Goal: Task Accomplishment & Management: Use online tool/utility

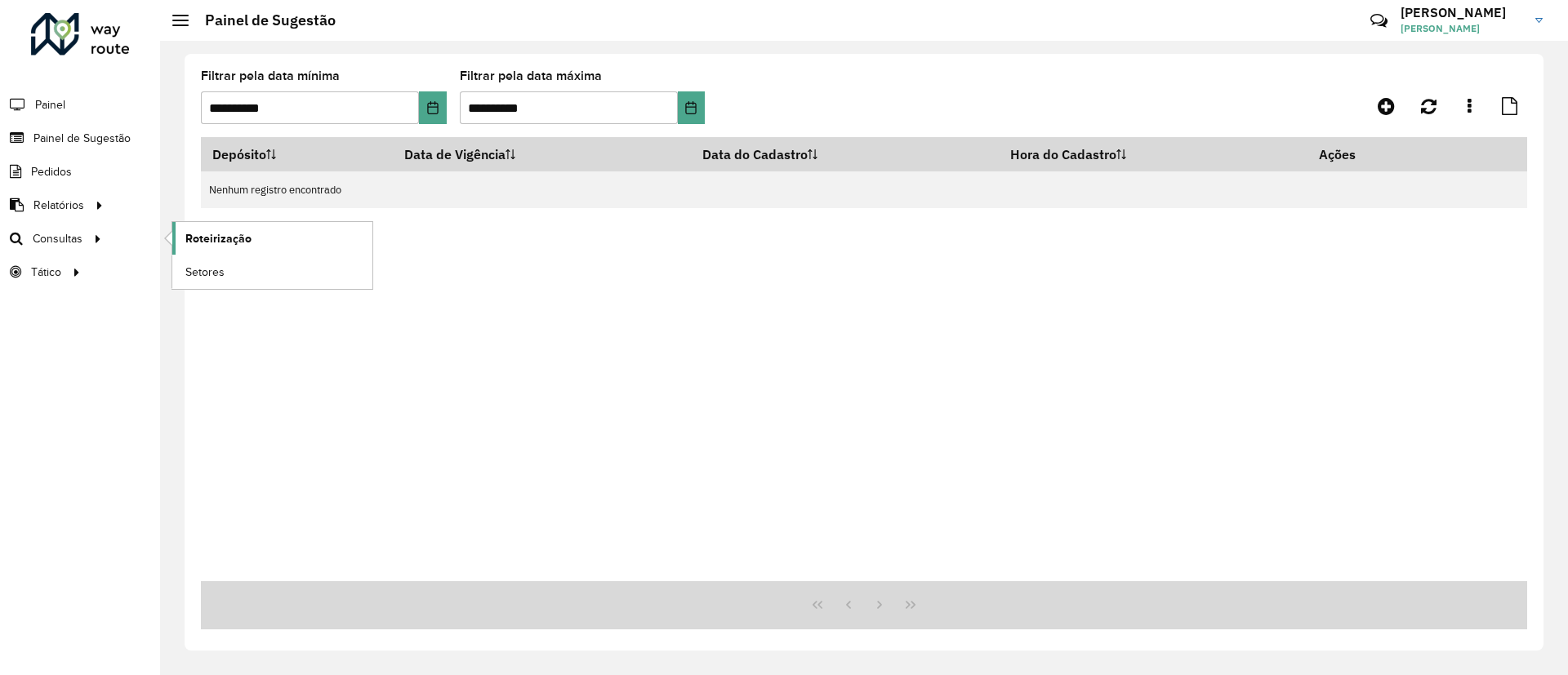
click at [218, 232] on span "Roteirização" at bounding box center [218, 238] width 66 height 17
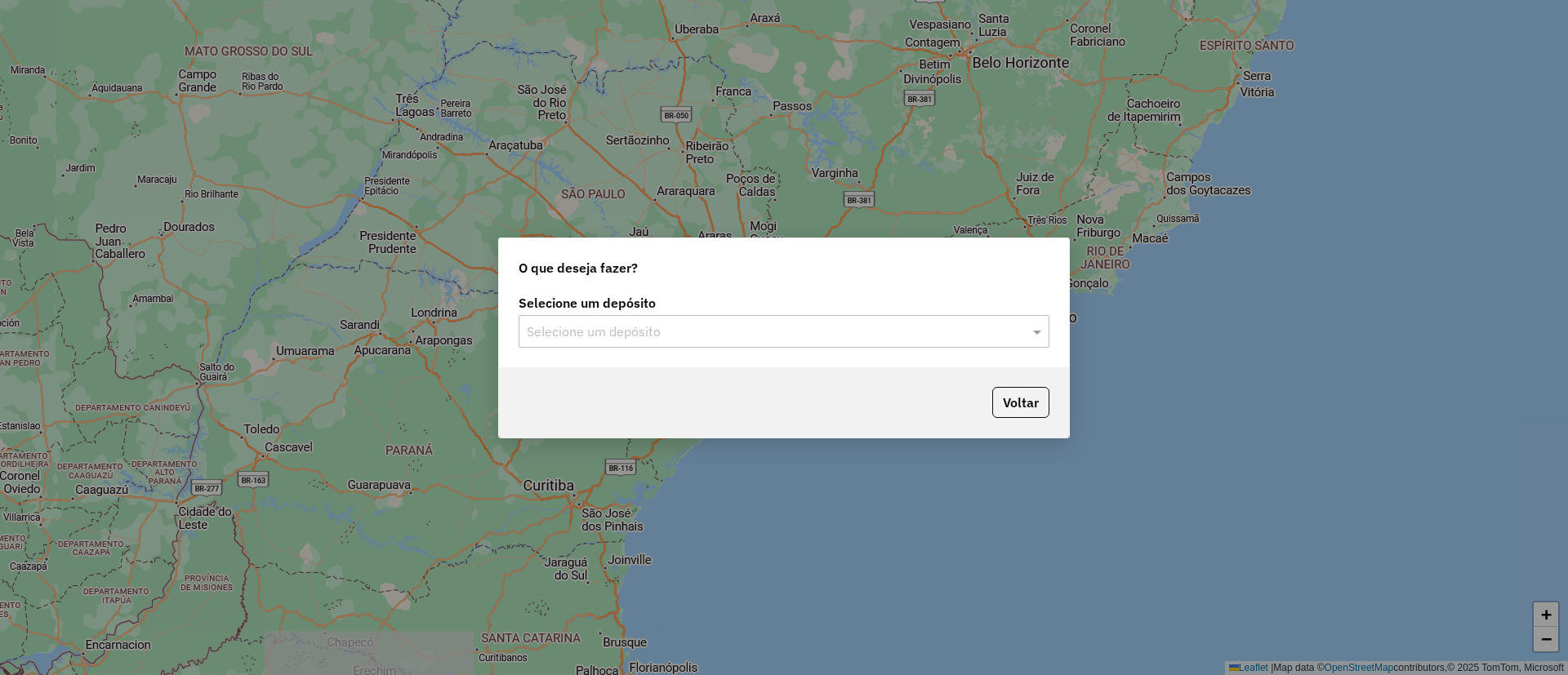
click at [586, 335] on input "text" at bounding box center [767, 331] width 482 height 19
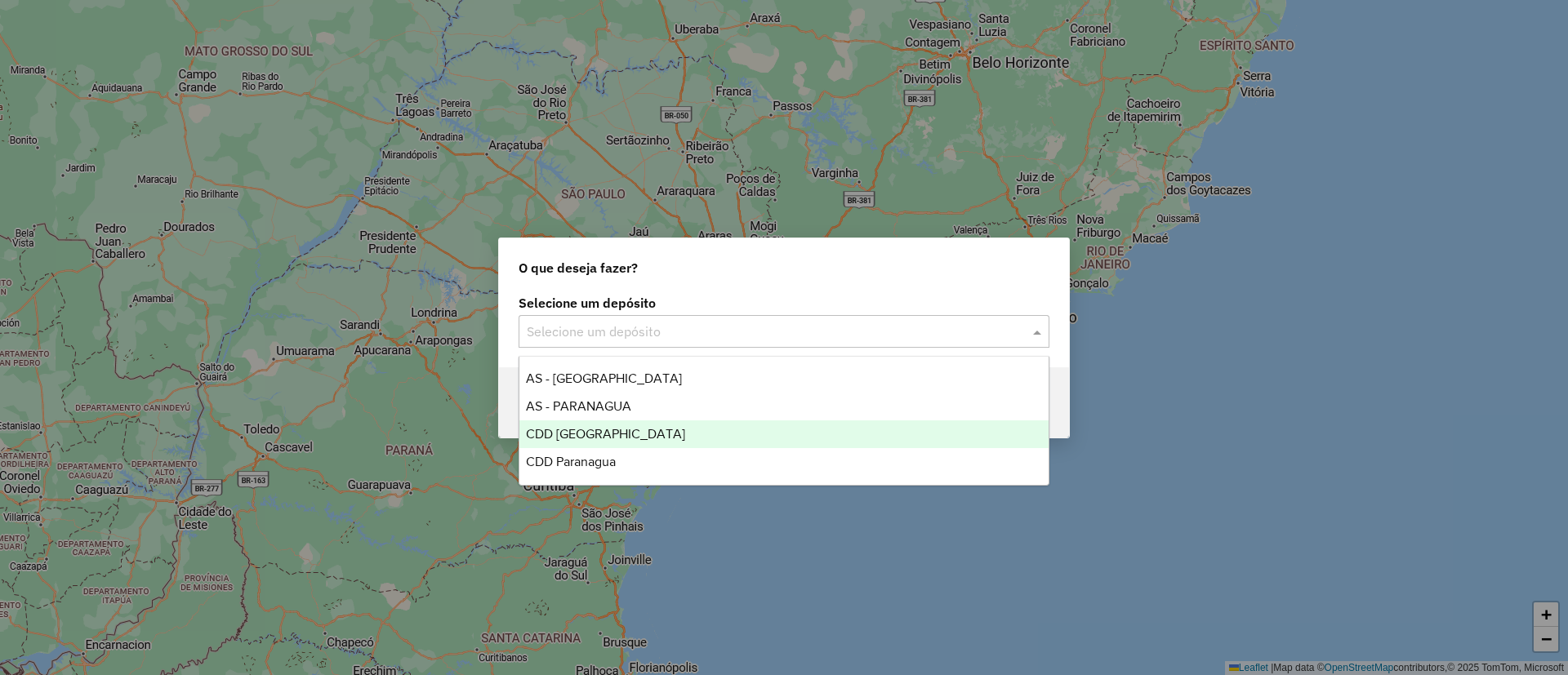
click at [551, 438] on span "CDD [GEOGRAPHIC_DATA]" at bounding box center [605, 433] width 159 height 14
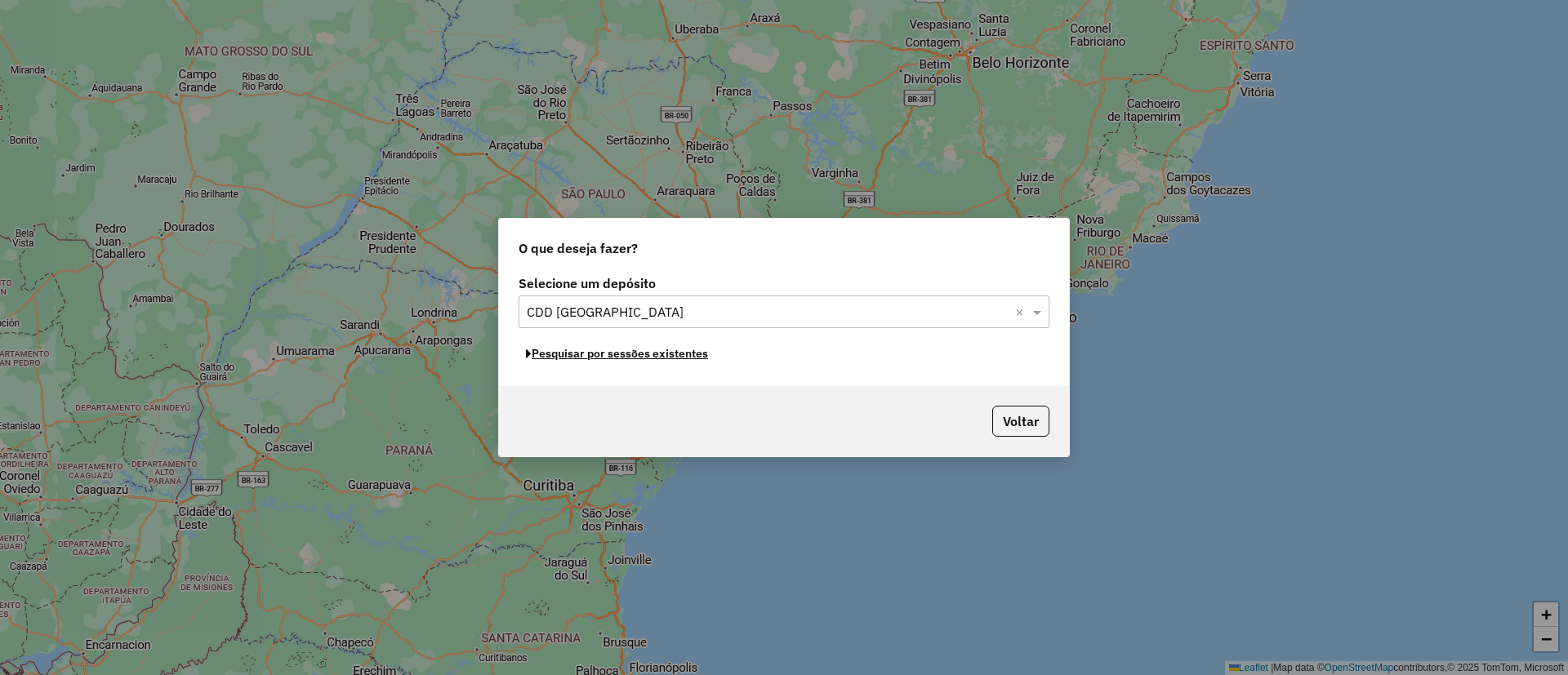
click at [525, 355] on button "Pesquisar por sessões existentes" at bounding box center [617, 354] width 197 height 25
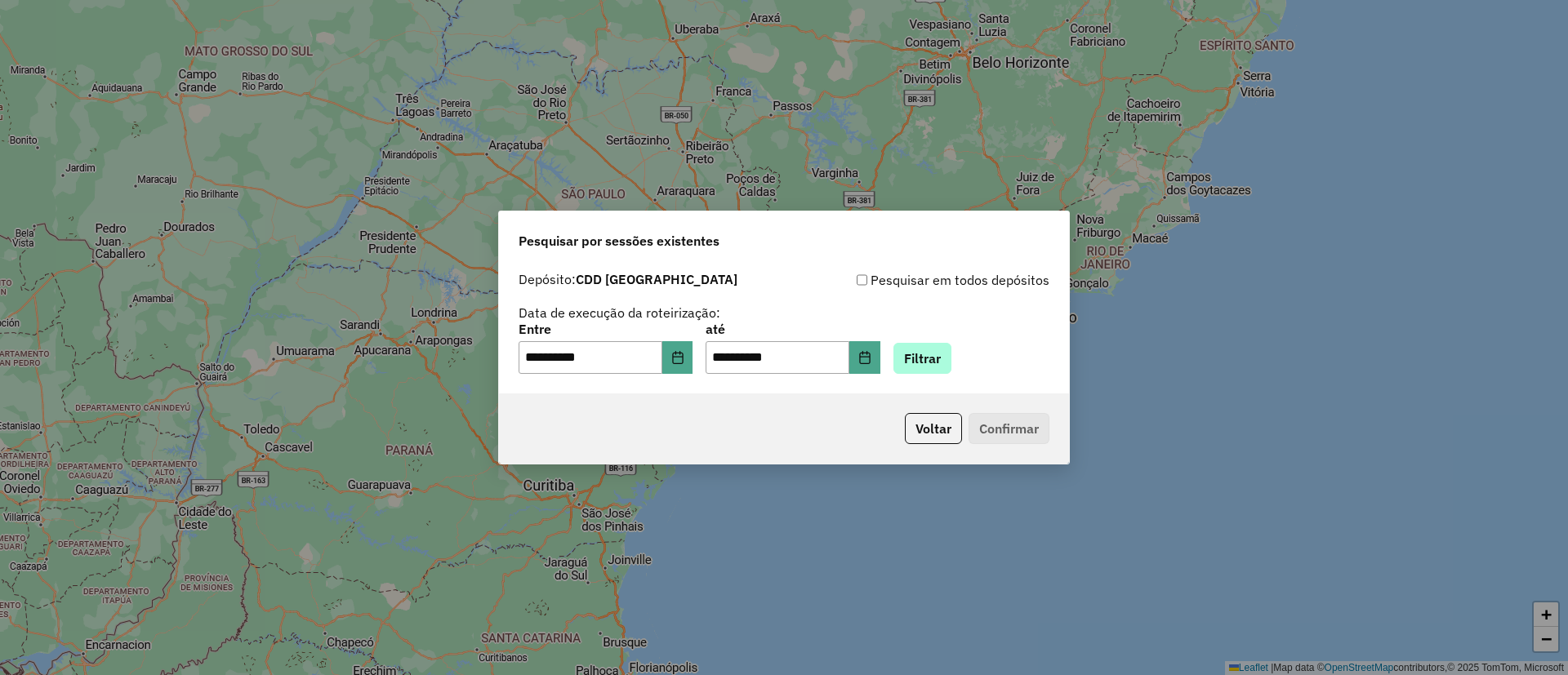
drag, startPoint x: 961, startPoint y: 325, endPoint x: 957, endPoint y: 358, distance: 33.2
click at [960, 330] on div "**********" at bounding box center [784, 348] width 530 height 51
click at [951, 358] on button "Filtrar" at bounding box center [922, 358] width 58 height 31
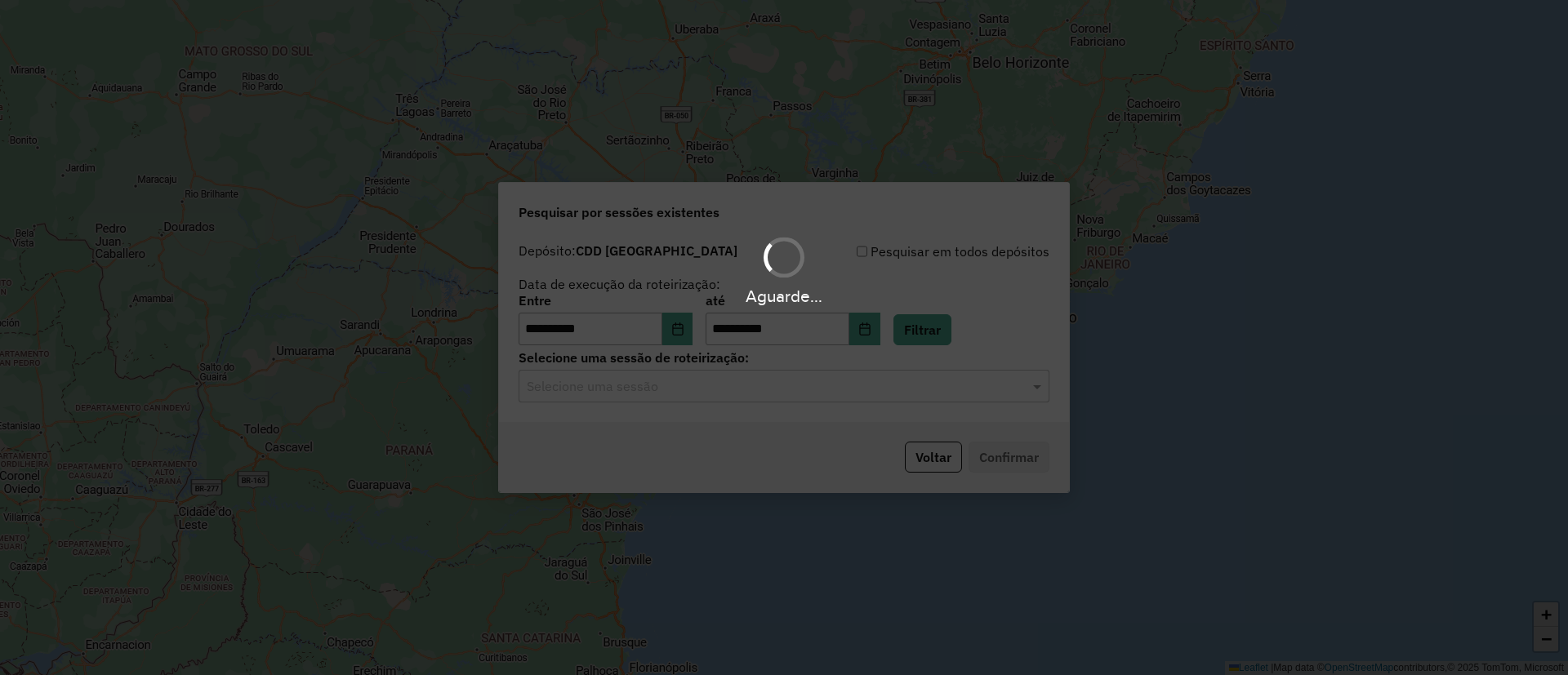
click at [581, 409] on div "**********" at bounding box center [783, 328] width 570 height 187
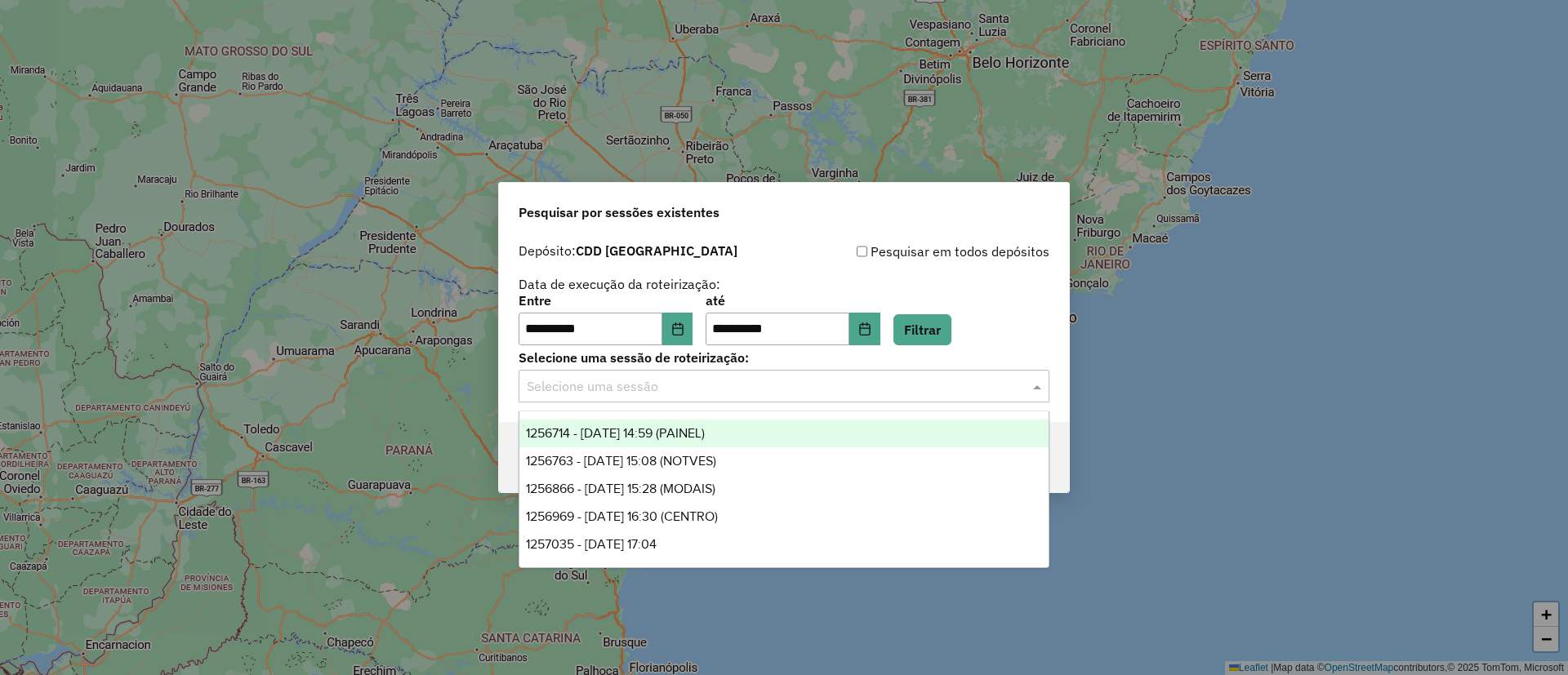
click at [567, 396] on div "Selecione uma sessão" at bounding box center [784, 386] width 530 height 33
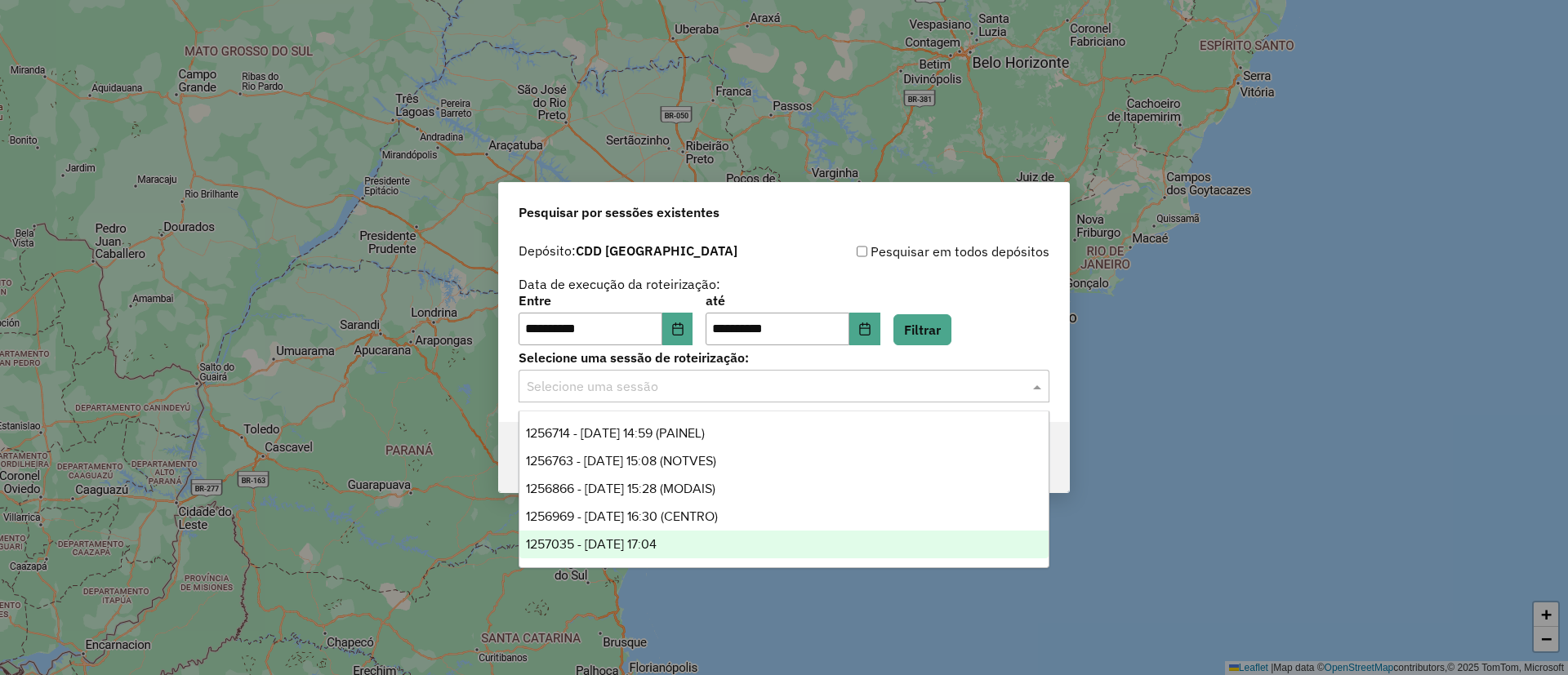
click at [657, 543] on span "1257035 - 01/09/2025 17:04" at bounding box center [591, 544] width 131 height 14
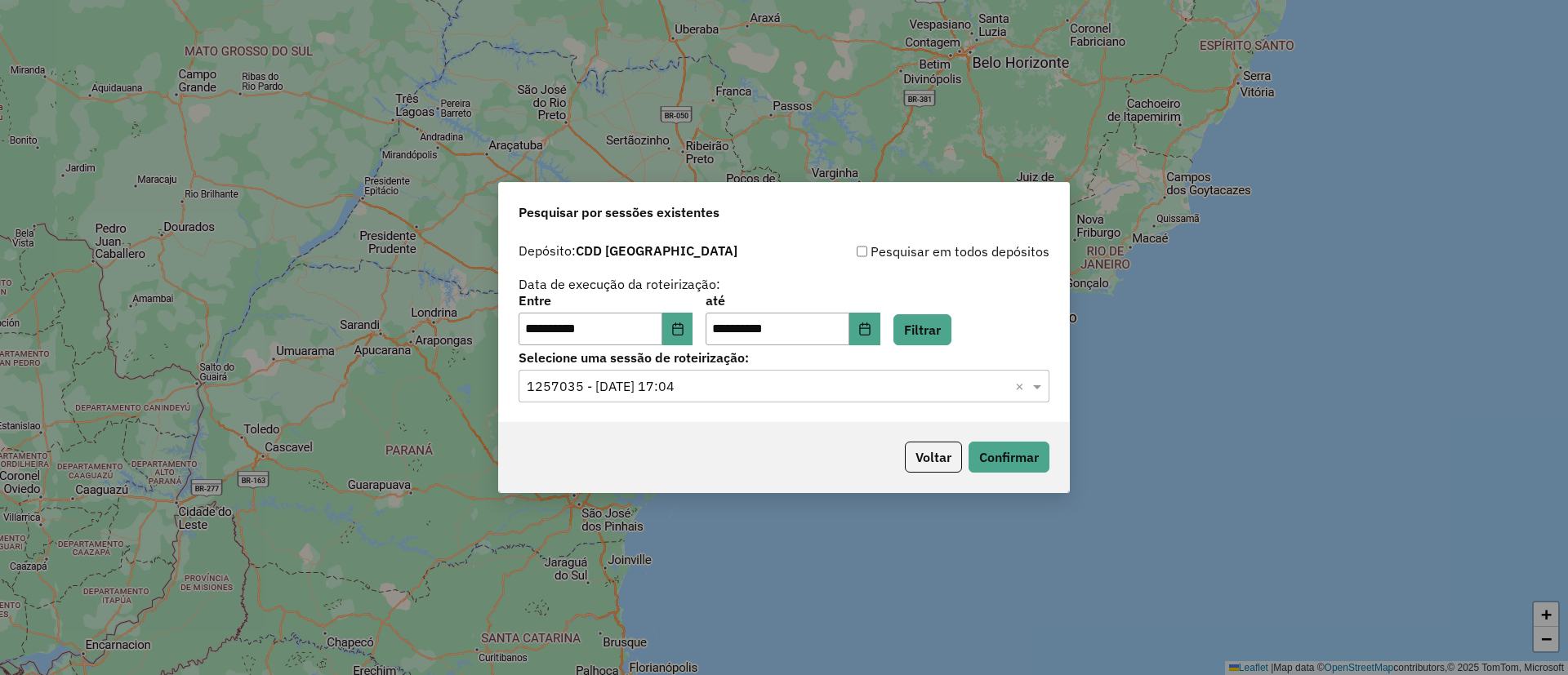
click at [736, 457] on div "Voltar Confirmar" at bounding box center [783, 458] width 570 height 70
click at [930, 467] on button "Voltar" at bounding box center [933, 457] width 57 height 31
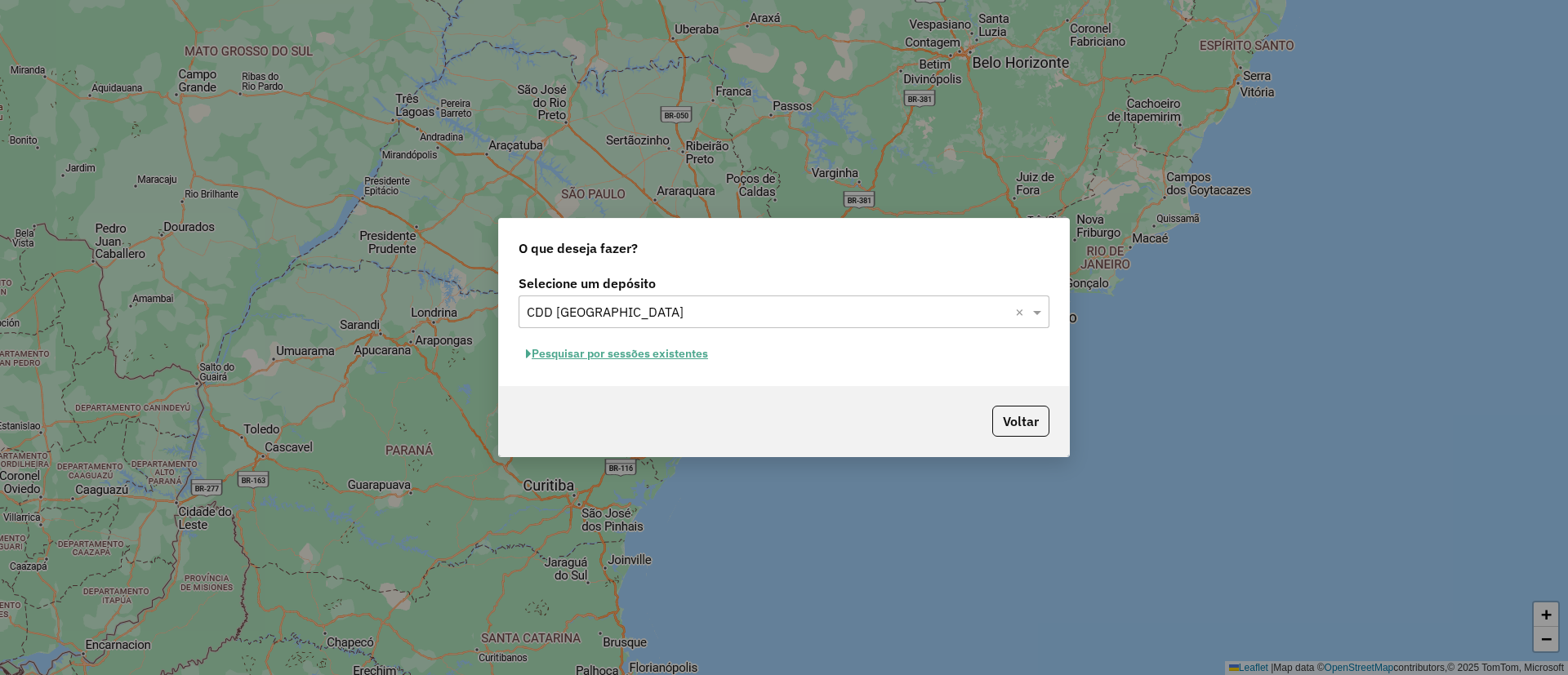
click at [587, 304] on input "text" at bounding box center [767, 312] width 482 height 19
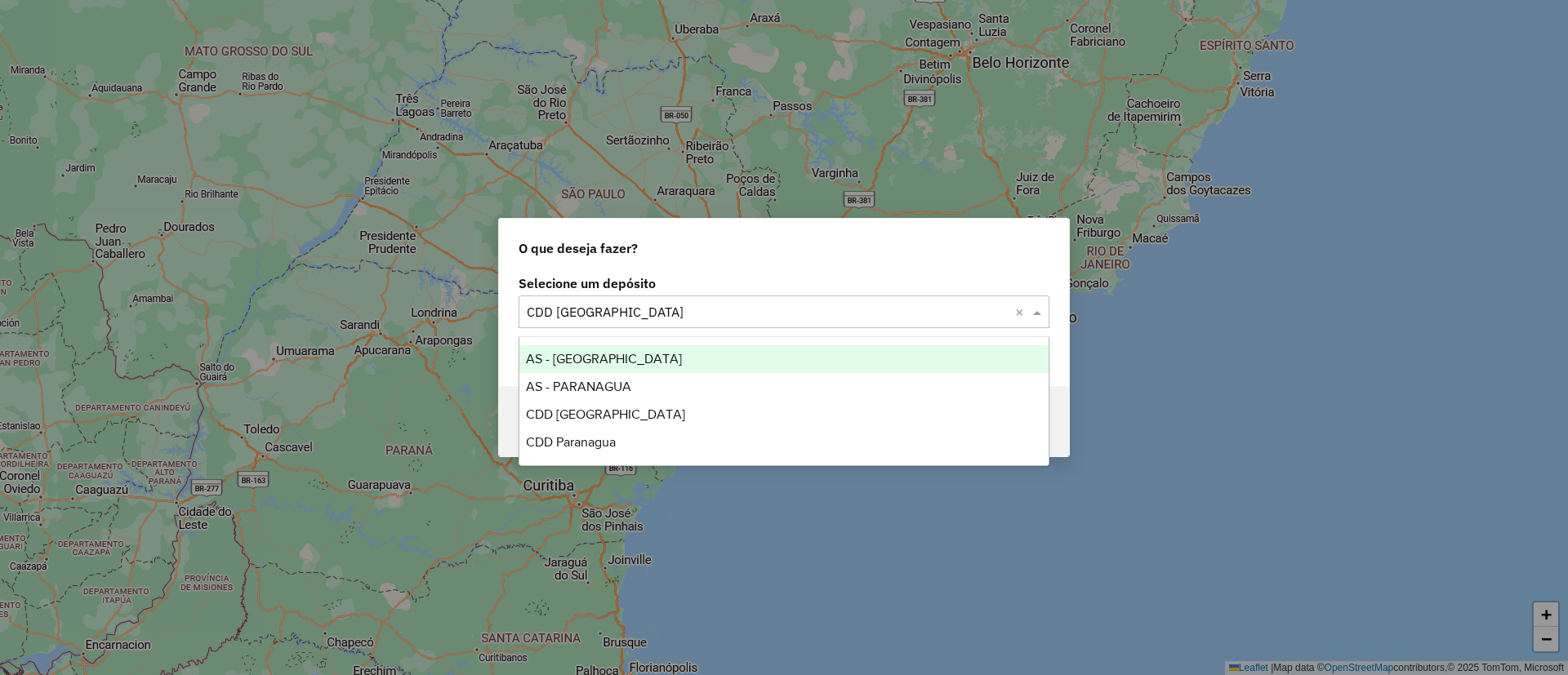
click at [505, 430] on div "Voltar" at bounding box center [783, 422] width 570 height 70
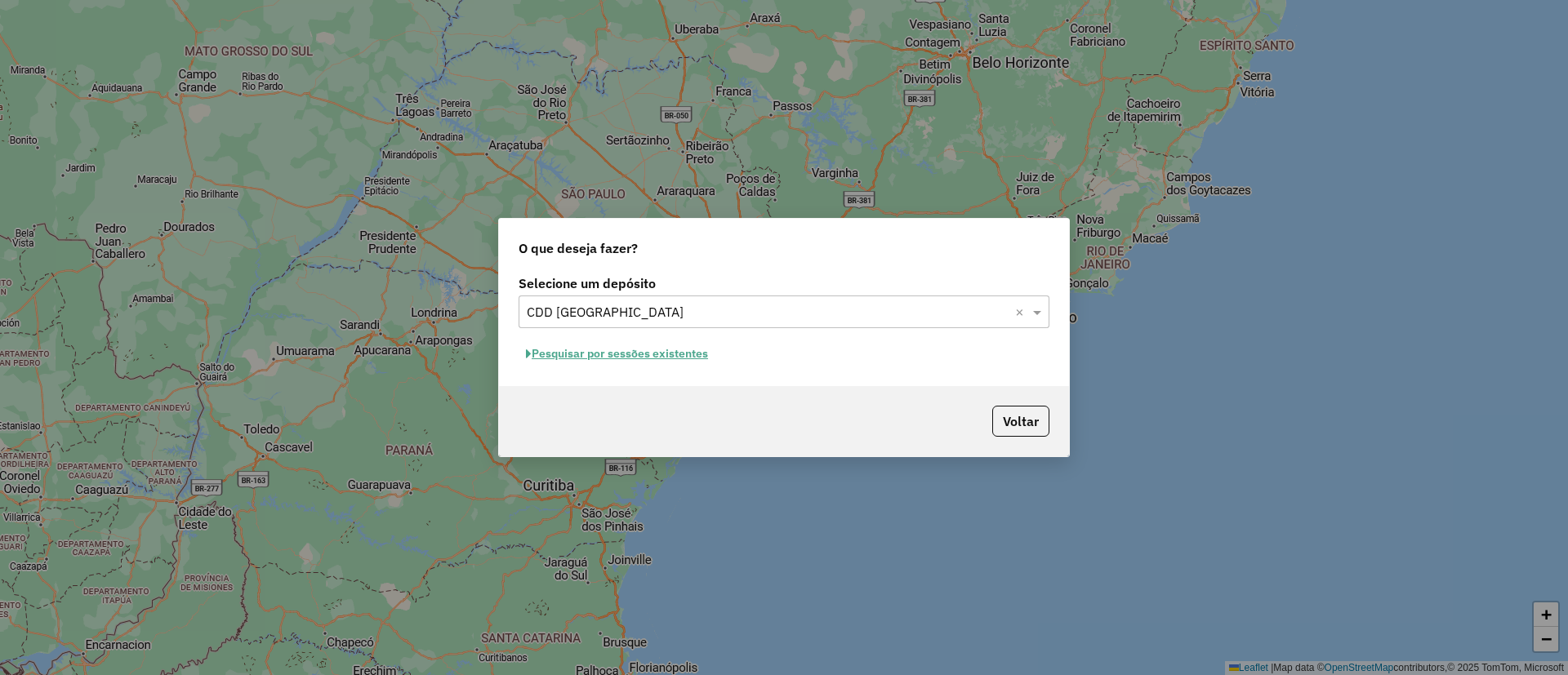
click at [531, 353] on button "Pesquisar por sessões existentes" at bounding box center [617, 354] width 197 height 25
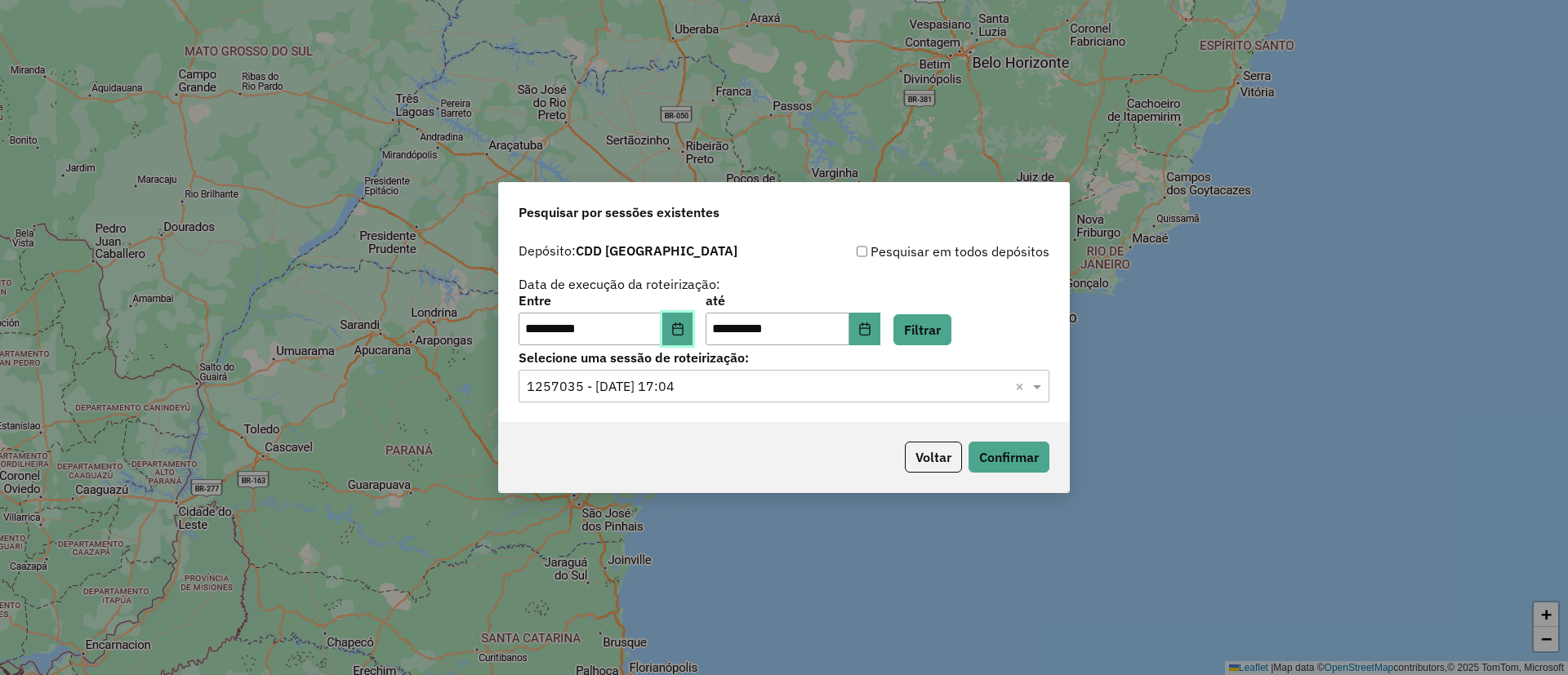
click at [684, 334] on icon "Choose Date" at bounding box center [678, 329] width 13 height 13
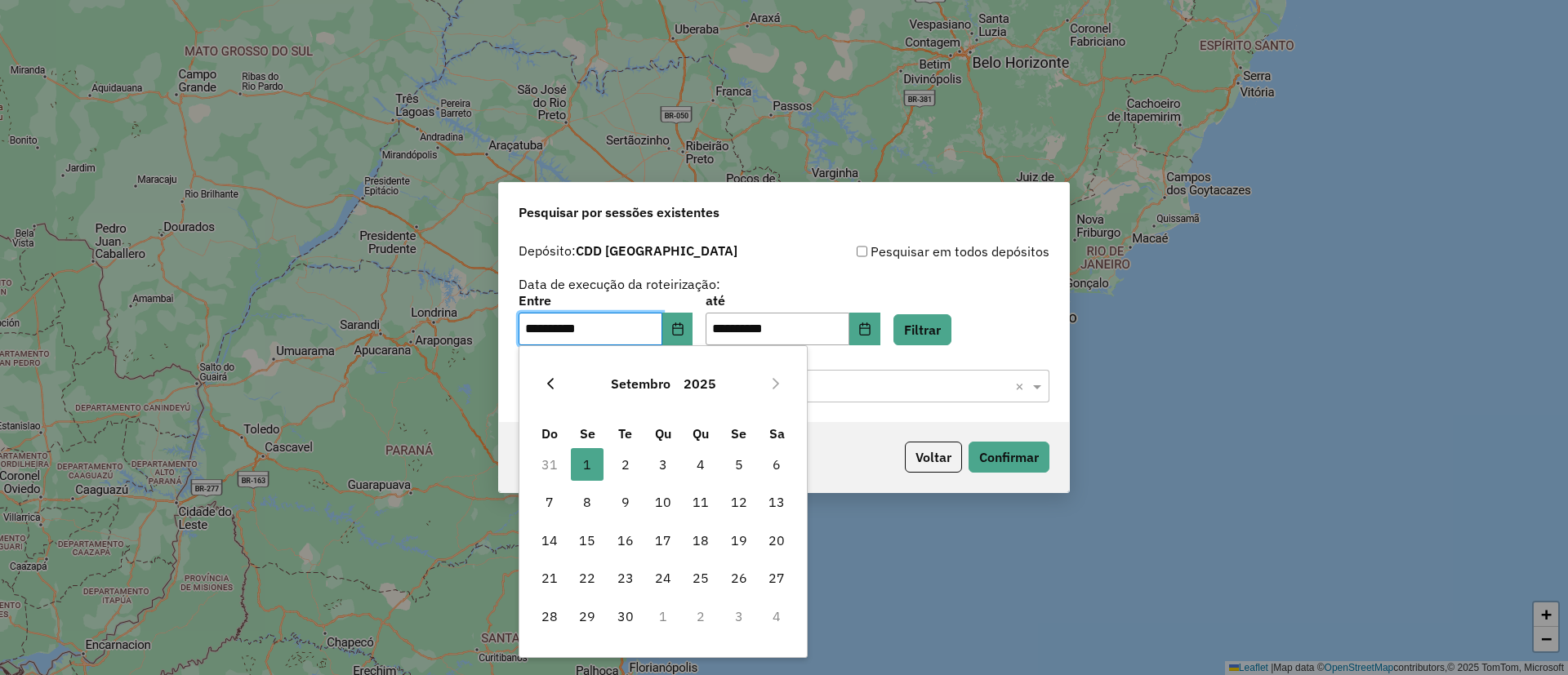
click at [545, 392] on button "Previous Month" at bounding box center [550, 383] width 26 height 26
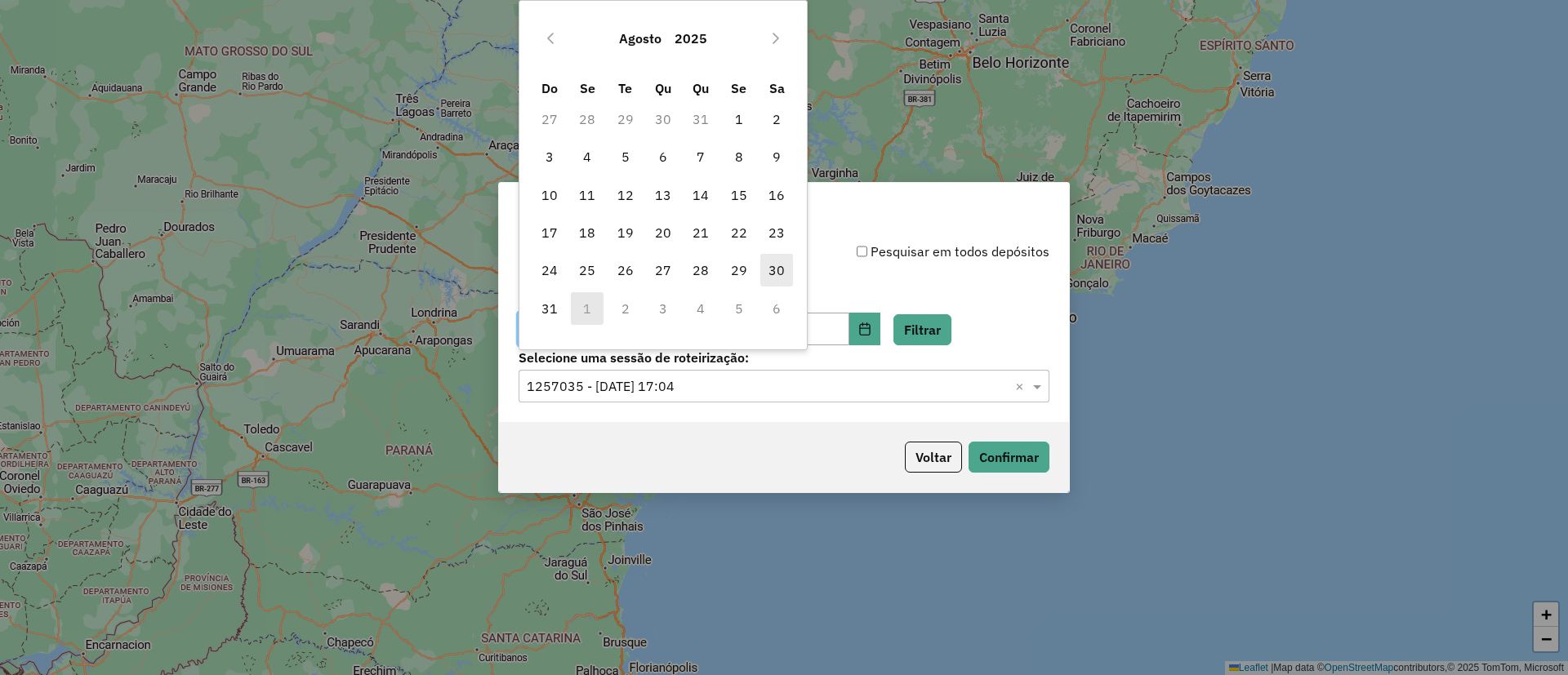
click at [771, 271] on span "30" at bounding box center [776, 269] width 33 height 33
type input "**********"
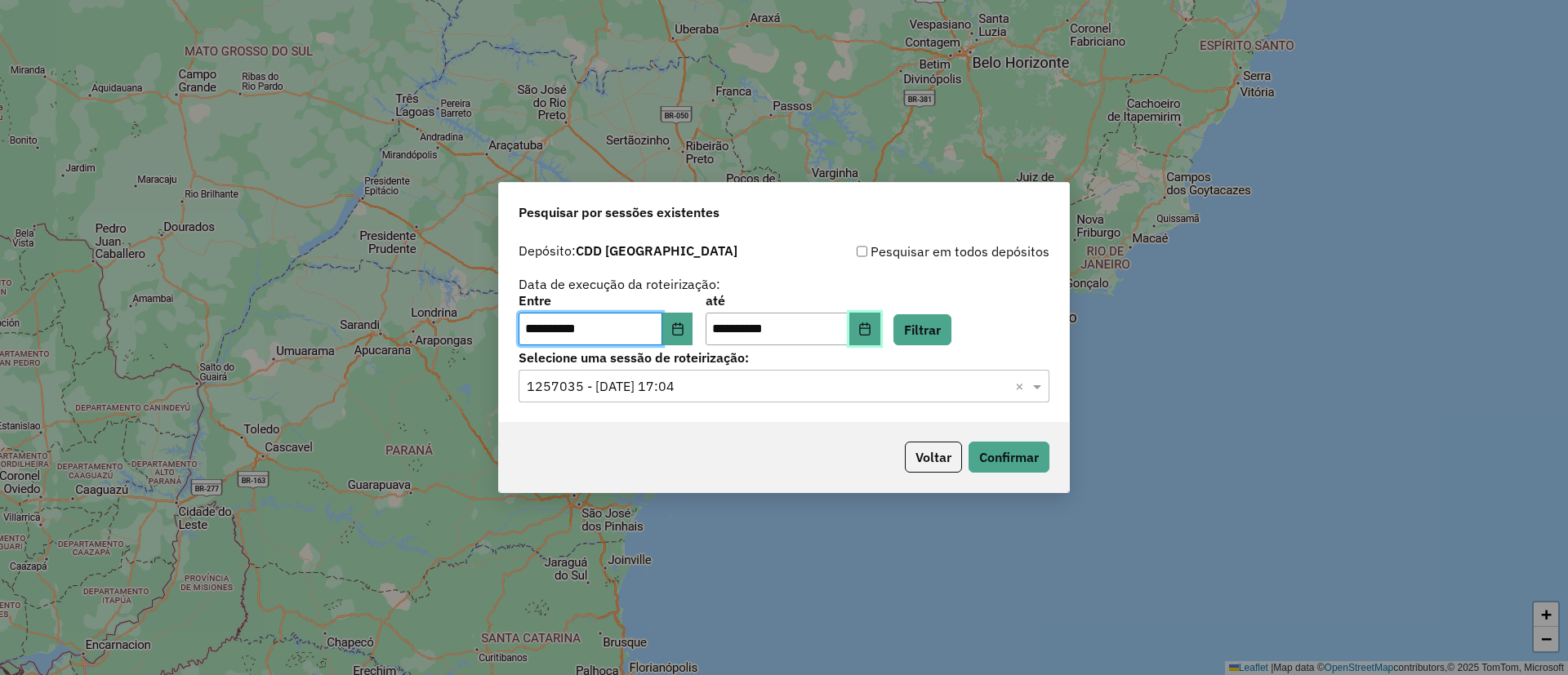
click at [871, 325] on icon "Choose Date" at bounding box center [865, 329] width 13 height 13
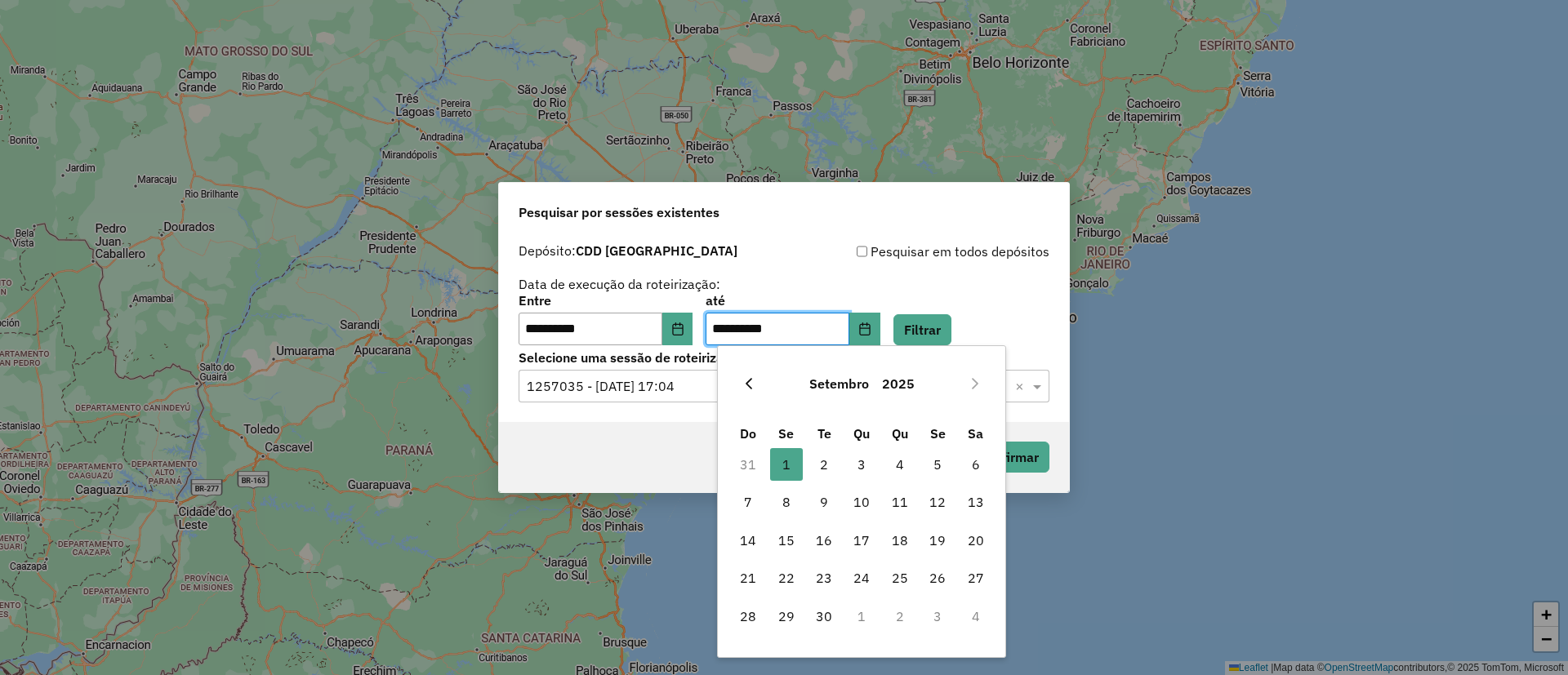
click at [743, 378] on icon "Previous Month" at bounding box center [749, 384] width 13 height 13
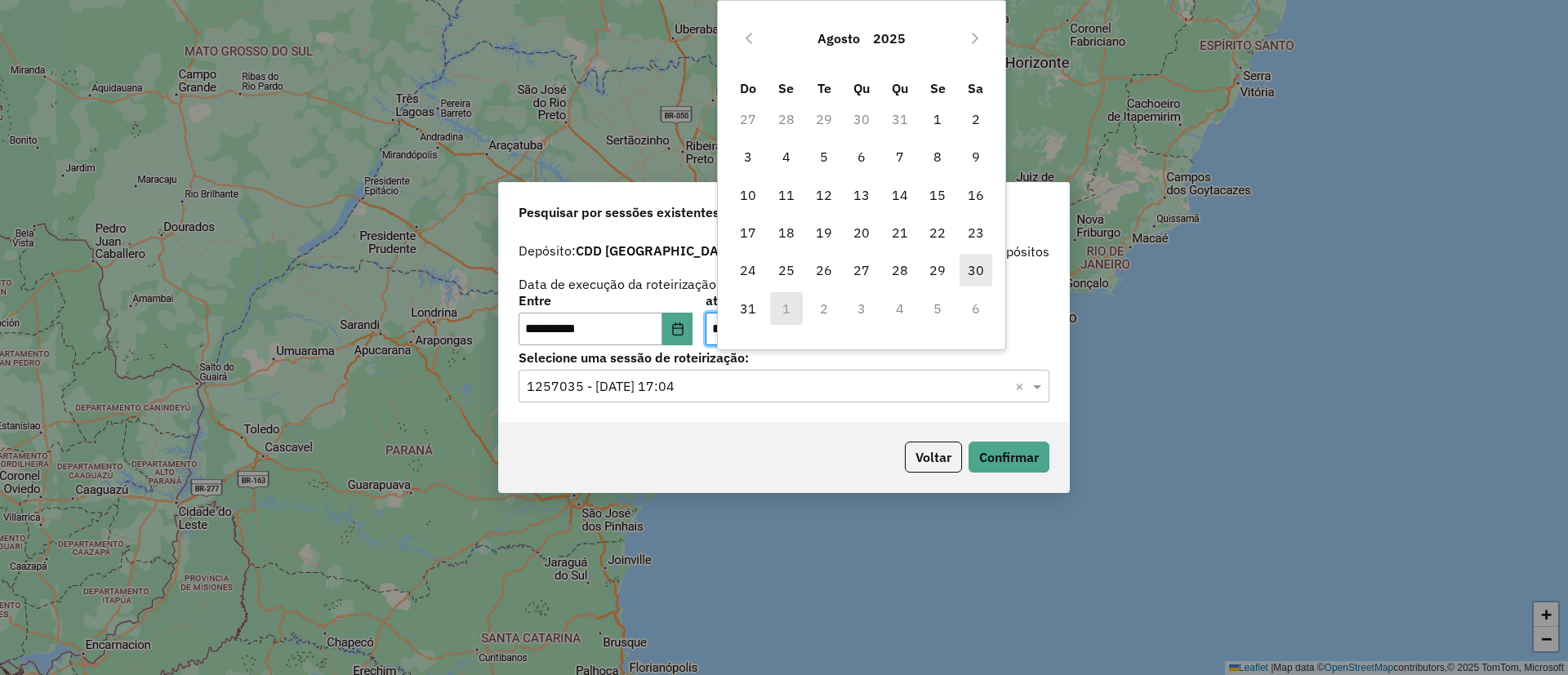
click at [972, 276] on span "30" at bounding box center [976, 269] width 33 height 33
type input "**********"
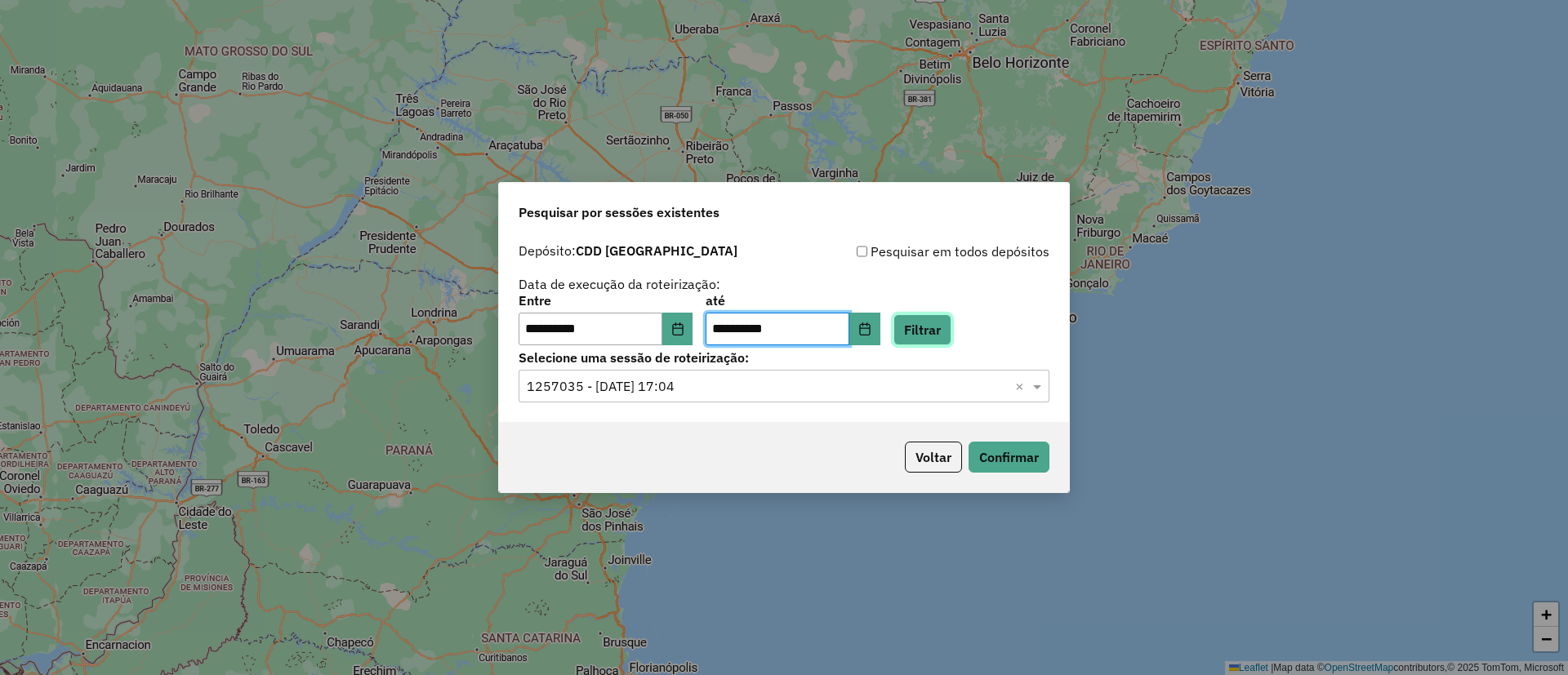
click at [929, 320] on button "Filtrar" at bounding box center [922, 330] width 58 height 31
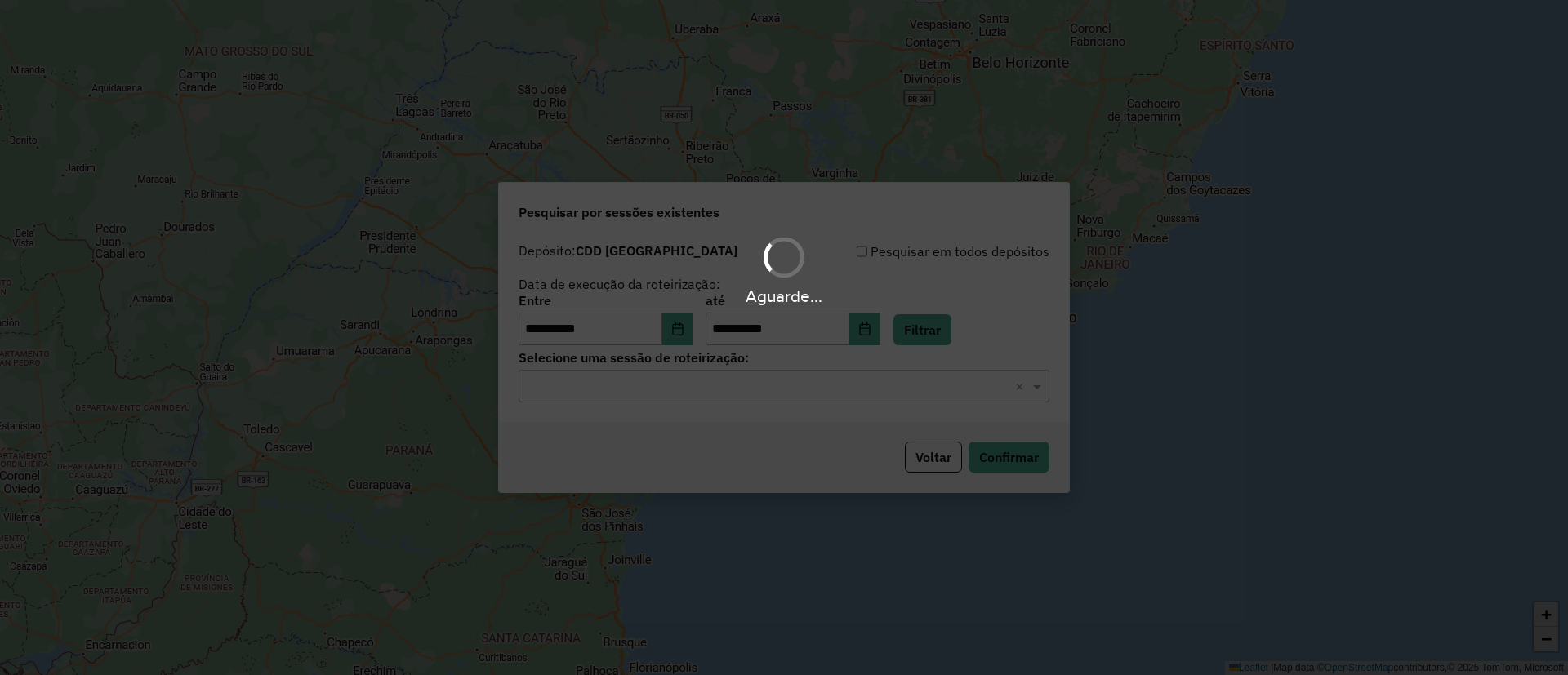
click at [617, 392] on hb-app "**********" at bounding box center [784, 337] width 1568 height 675
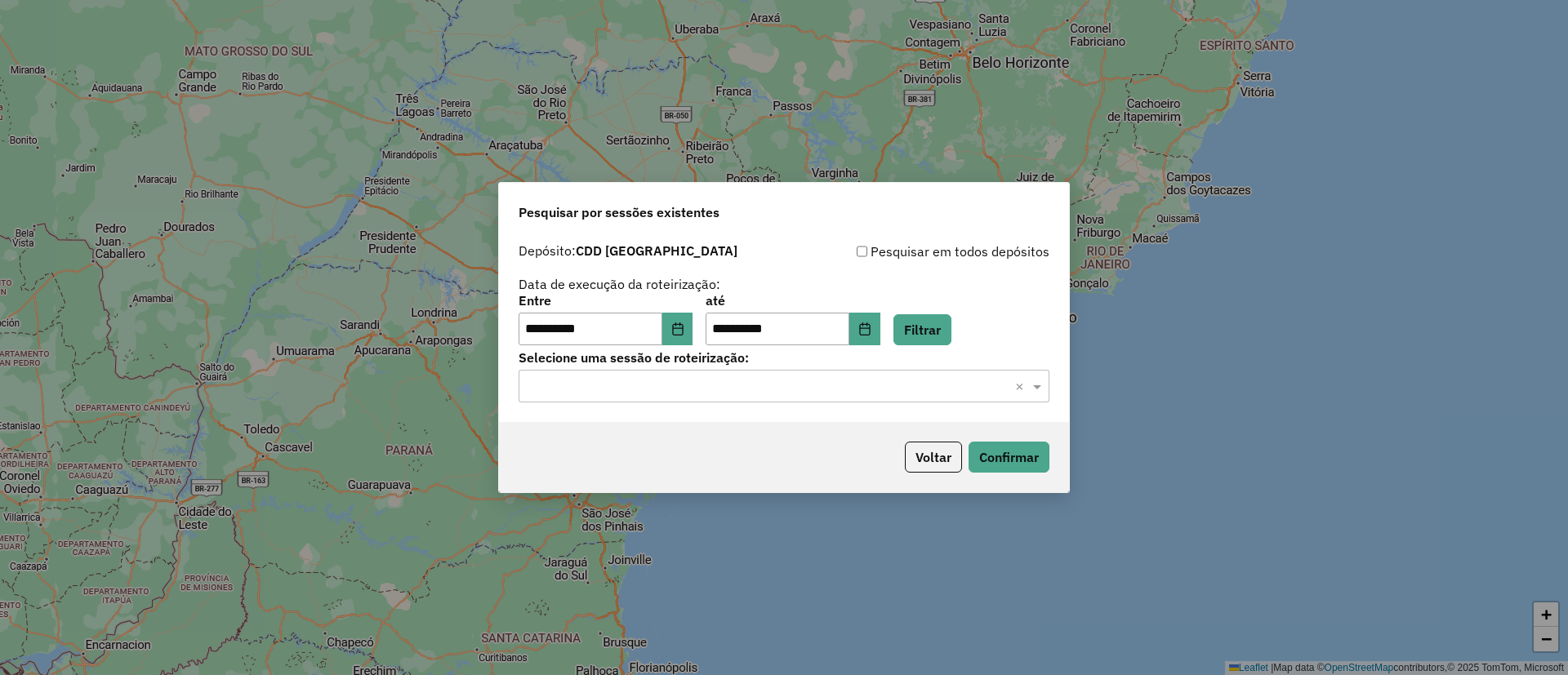
click at [617, 392] on input "text" at bounding box center [767, 386] width 482 height 19
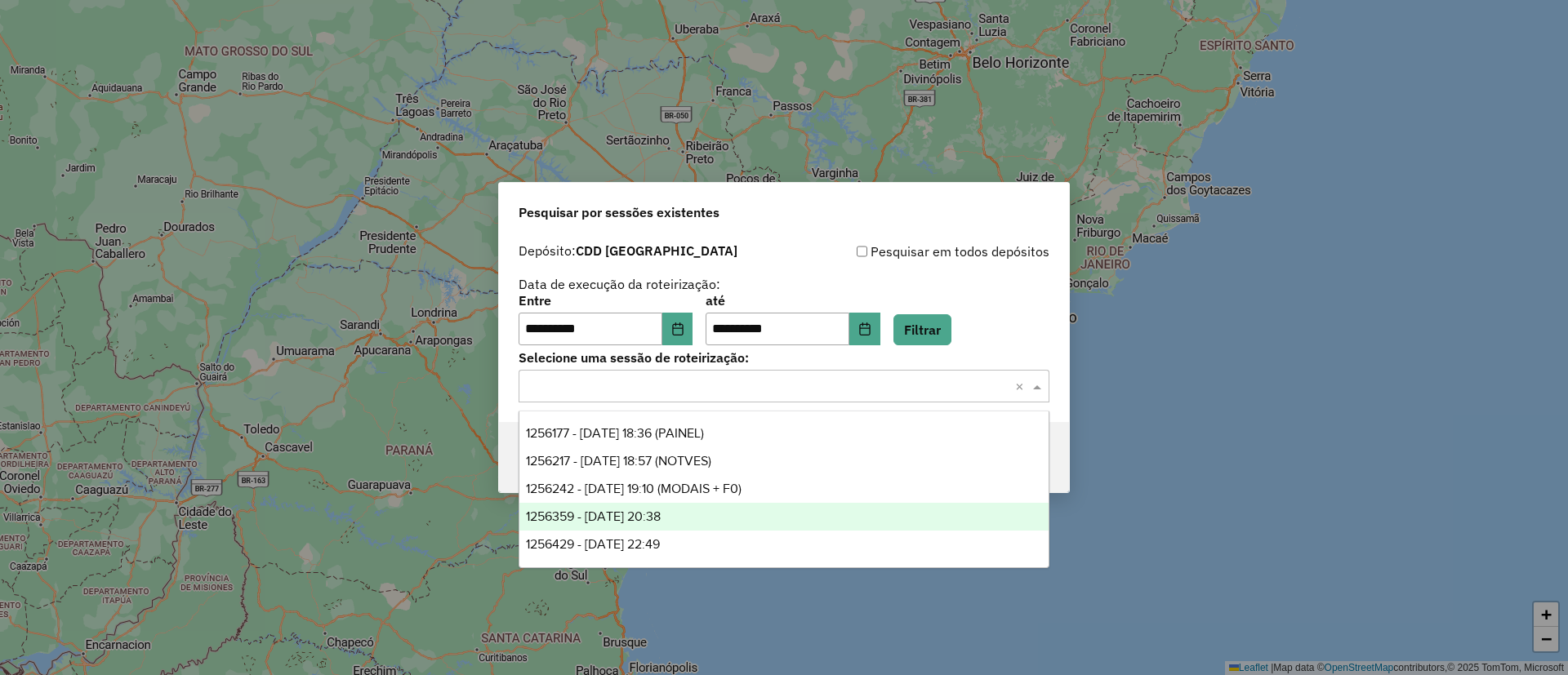
click at [629, 513] on span "1256359 - 30/08/2025 20:38" at bounding box center [592, 516] width 135 height 14
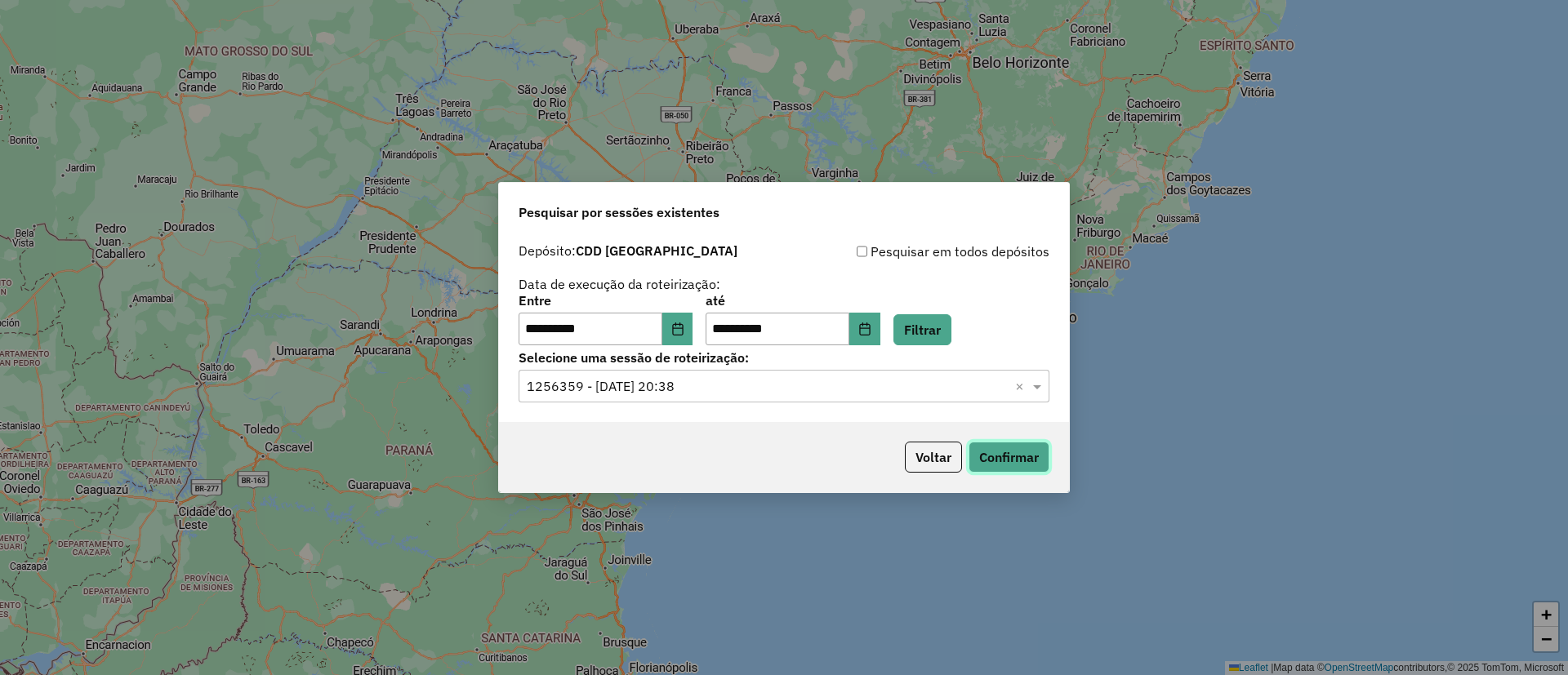
click at [1002, 449] on button "Confirmar" at bounding box center [1008, 457] width 81 height 31
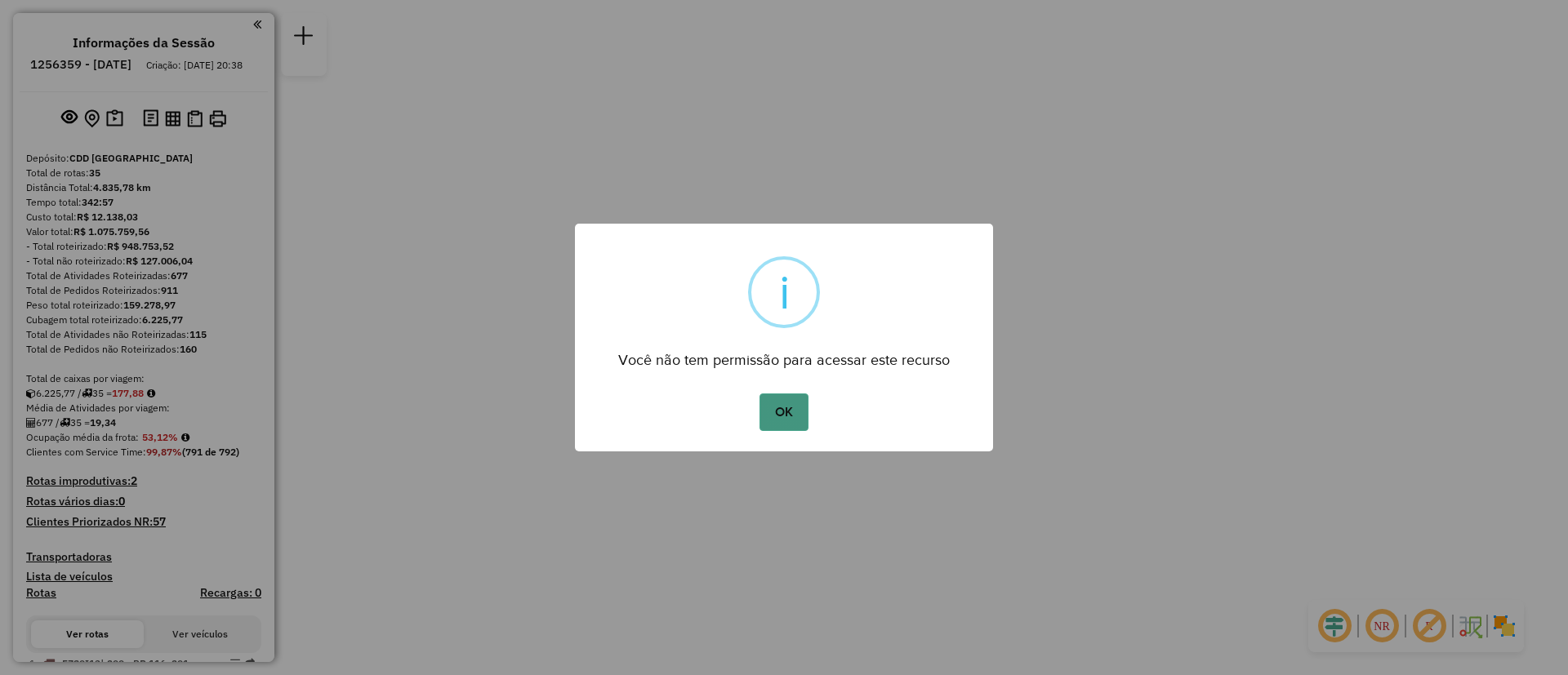
click at [786, 406] on button "OK" at bounding box center [784, 412] width 49 height 38
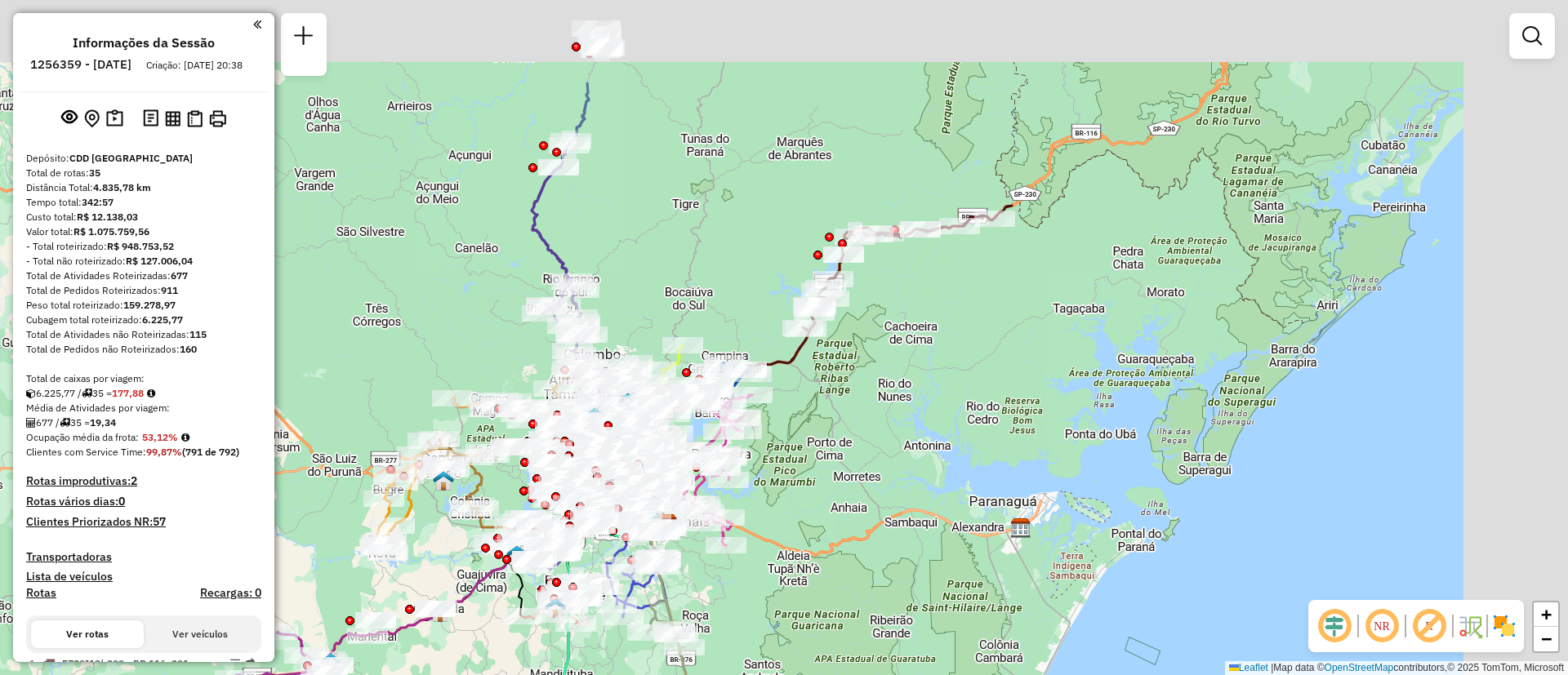
drag, startPoint x: 997, startPoint y: 252, endPoint x: 846, endPoint y: 402, distance: 212.8
click at [848, 418] on div "Janela de atendimento Grade de atendimento Capacidade Transportadoras Veículos …" at bounding box center [784, 337] width 1568 height 675
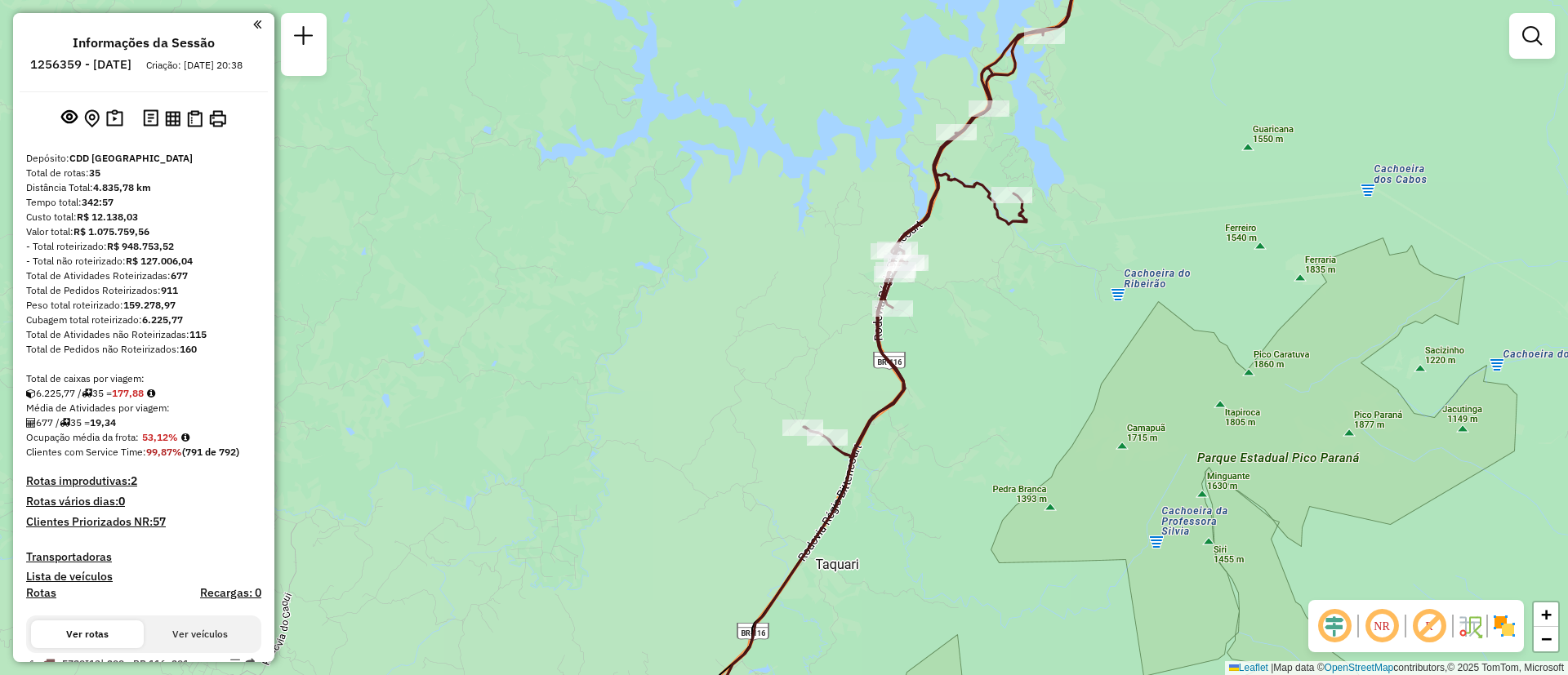
click at [861, 442] on icon at bounding box center [951, 195] width 295 height 525
select select "**********"
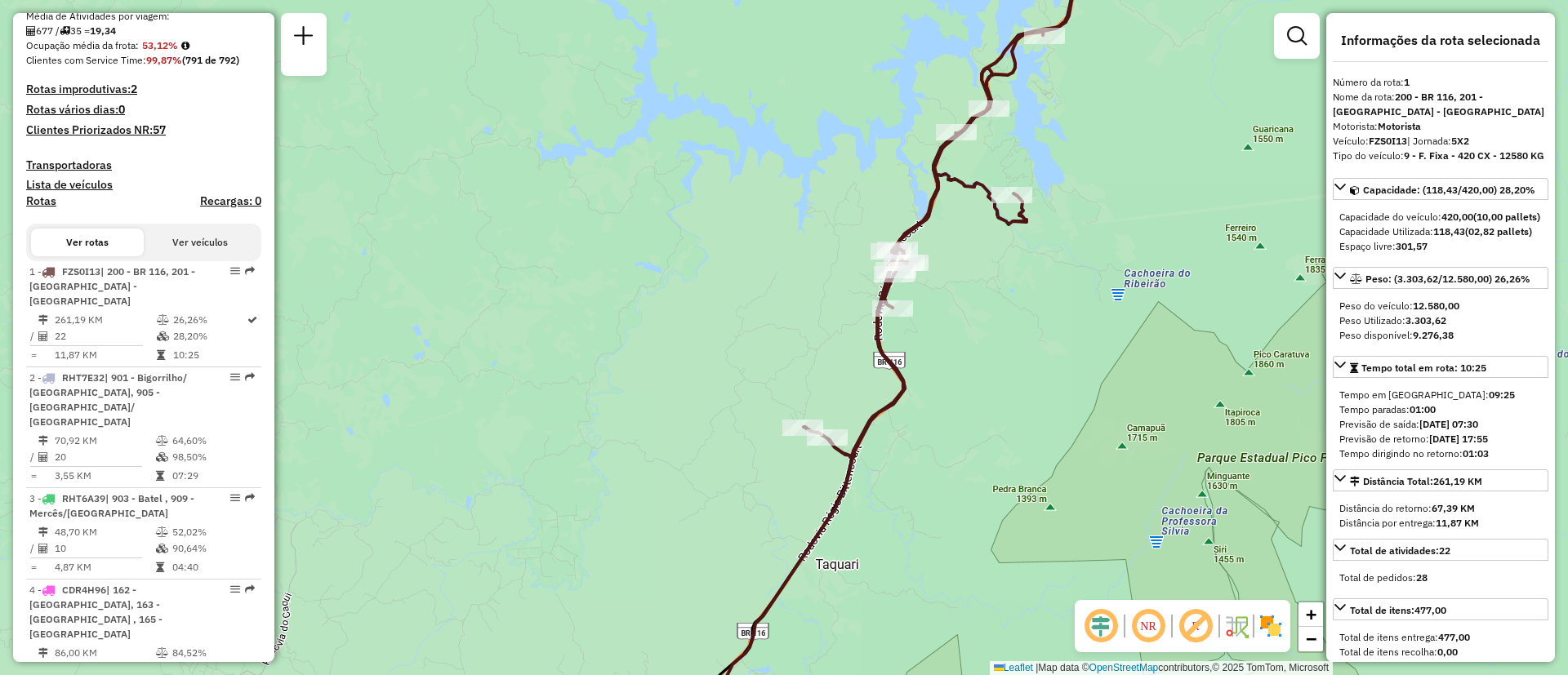
scroll to position [655, 0]
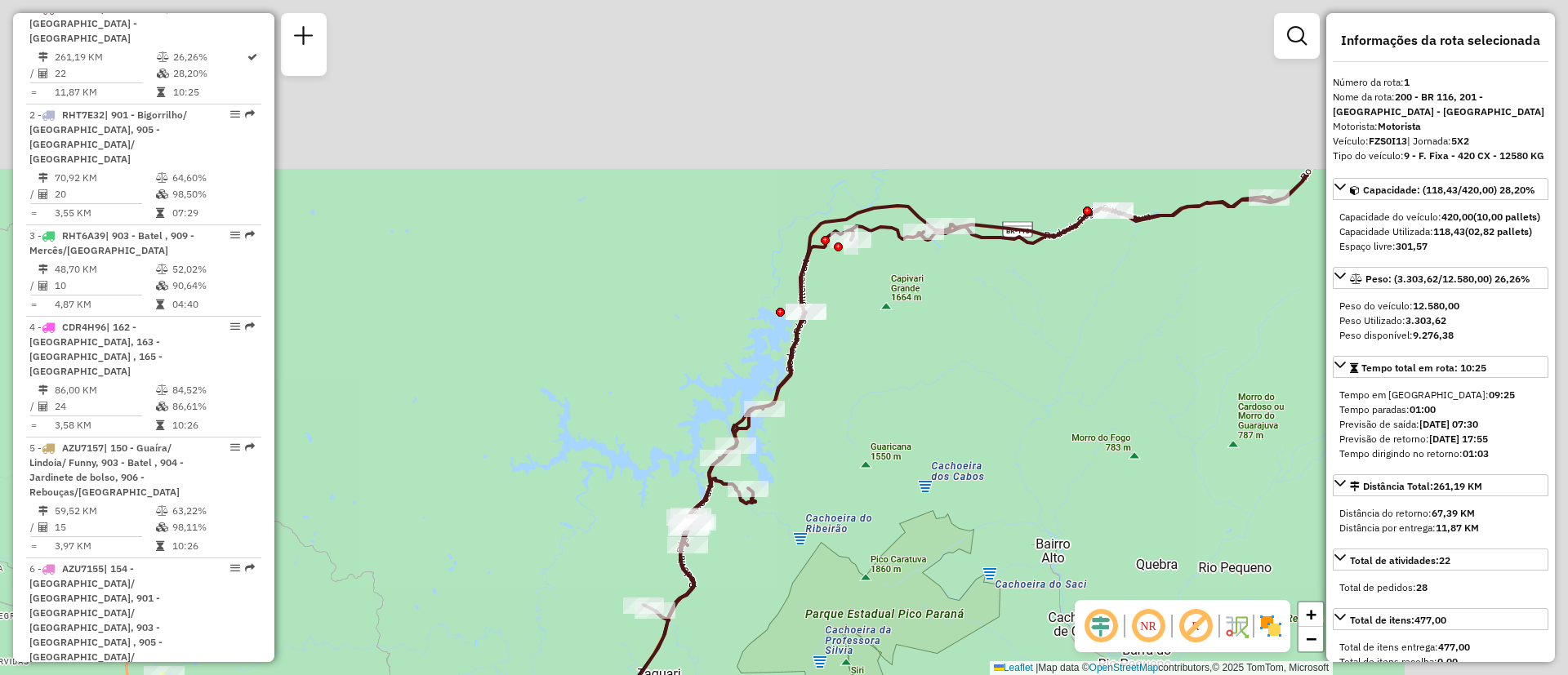
drag, startPoint x: 1118, startPoint y: 329, endPoint x: 839, endPoint y: 543, distance: 351.6
click at [839, 543] on div "Janela de atendimento Grade de atendimento Capacidade Transportadoras Veículos …" at bounding box center [784, 337] width 1568 height 675
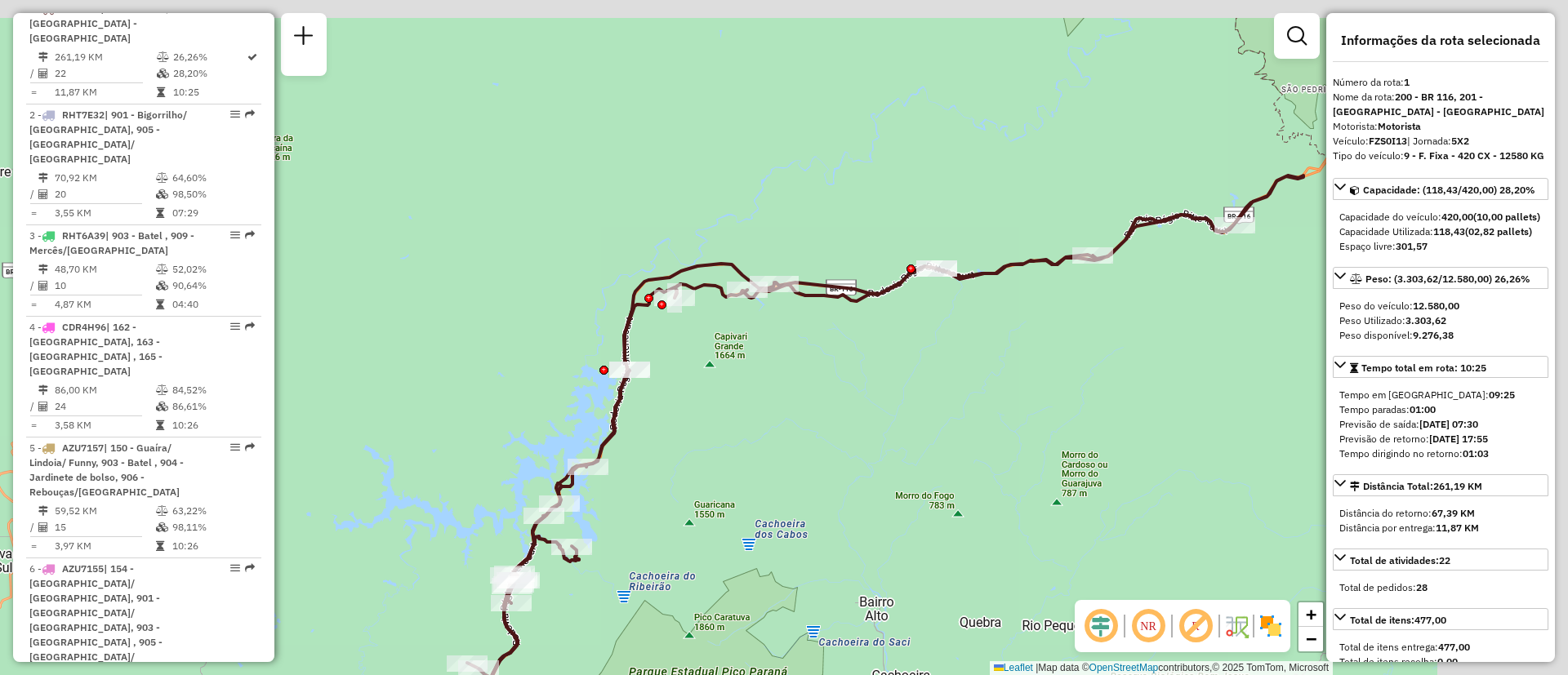
drag, startPoint x: 920, startPoint y: 456, endPoint x: 819, endPoint y: 483, distance: 104.5
click at [822, 481] on div "Janela de atendimento Grade de atendimento Capacidade Transportadoras Veículos …" at bounding box center [784, 337] width 1568 height 675
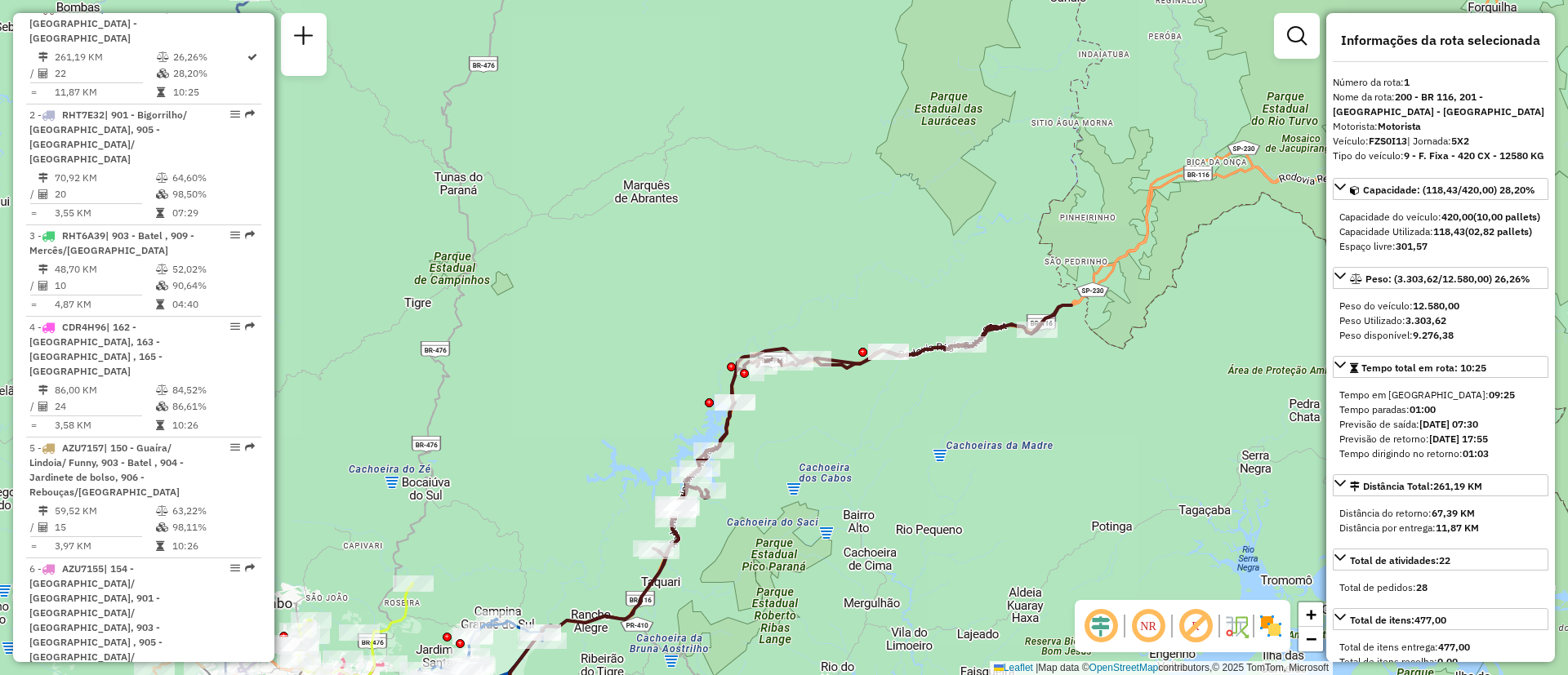
drag, startPoint x: 797, startPoint y: 487, endPoint x: 1162, endPoint y: 157, distance: 492.1
click at [1162, 157] on div "Janela de atendimento Grade de atendimento Capacidade Transportadoras Veículos …" at bounding box center [784, 337] width 1568 height 675
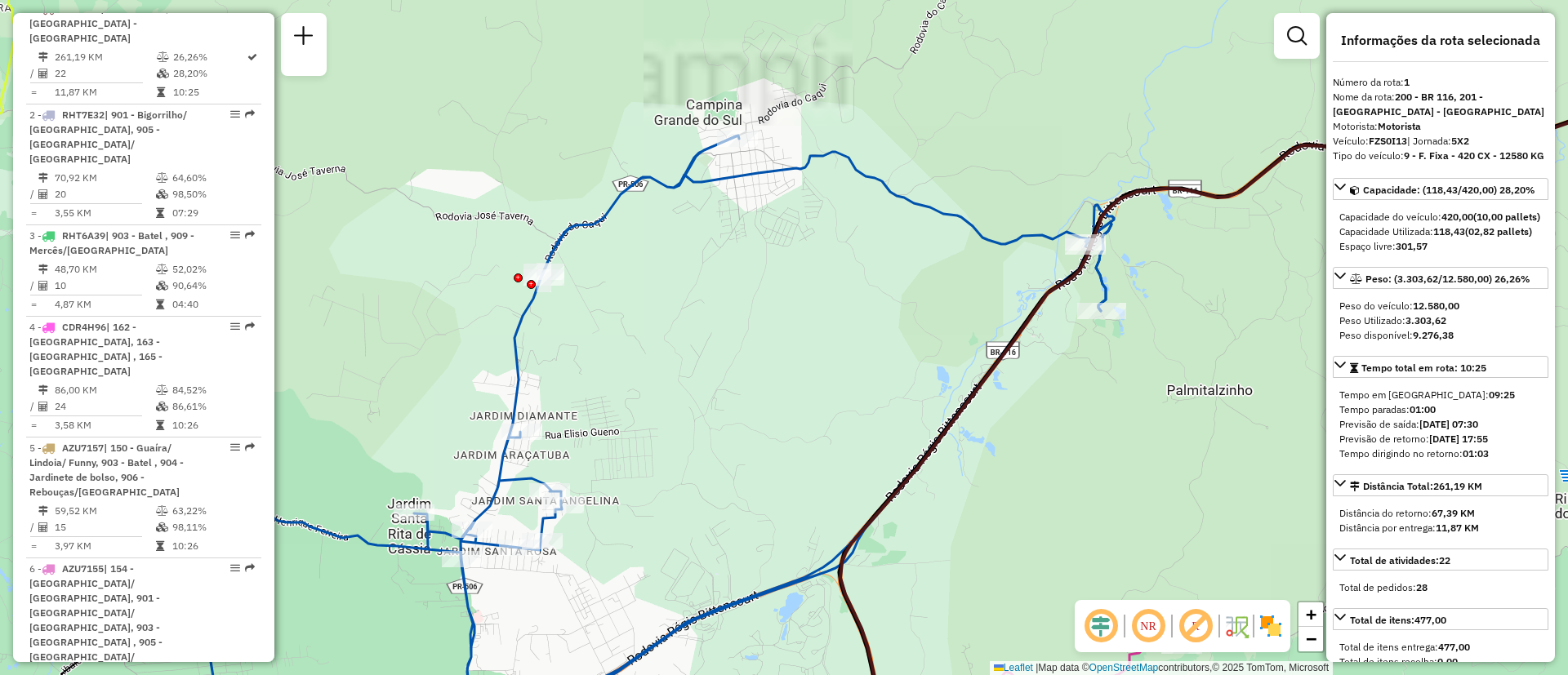
click at [739, 183] on icon at bounding box center [618, 438] width 991 height 606
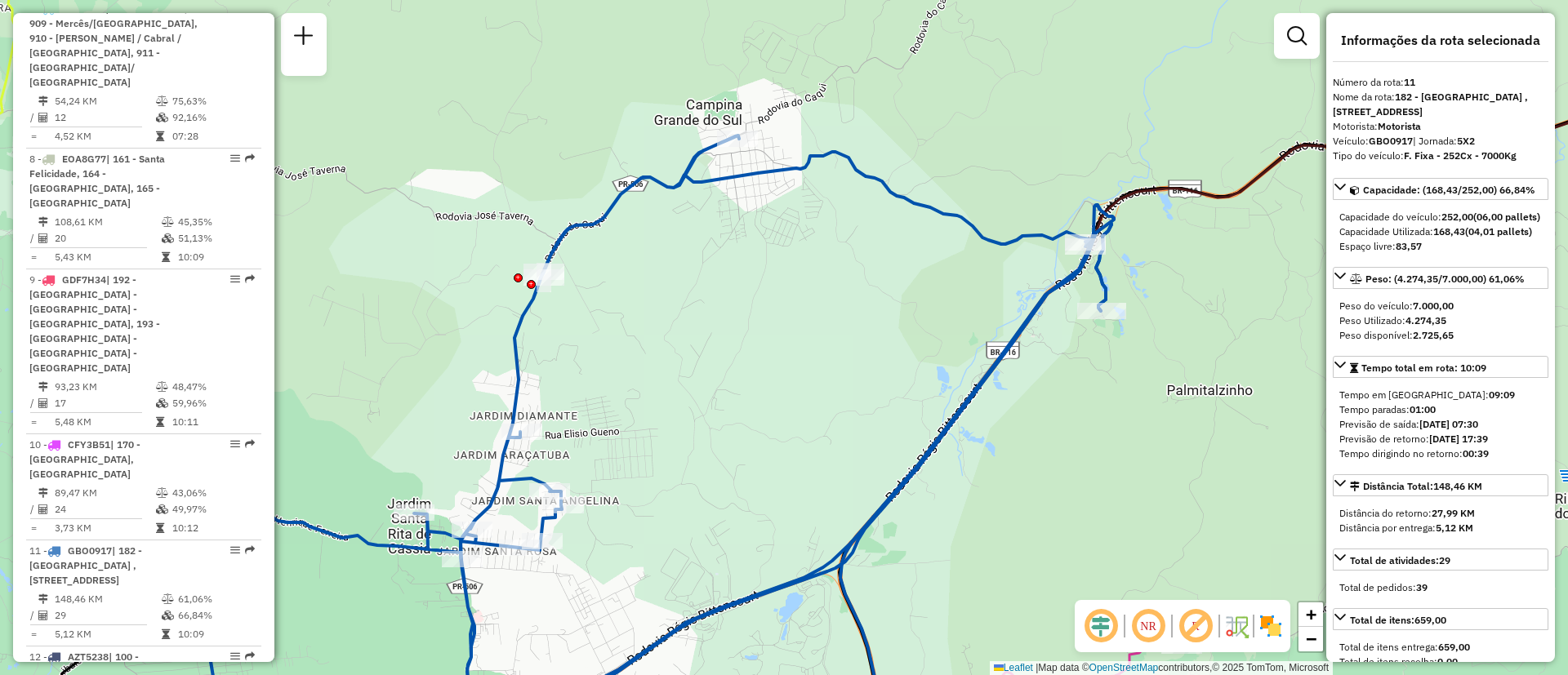
scroll to position [1731, 0]
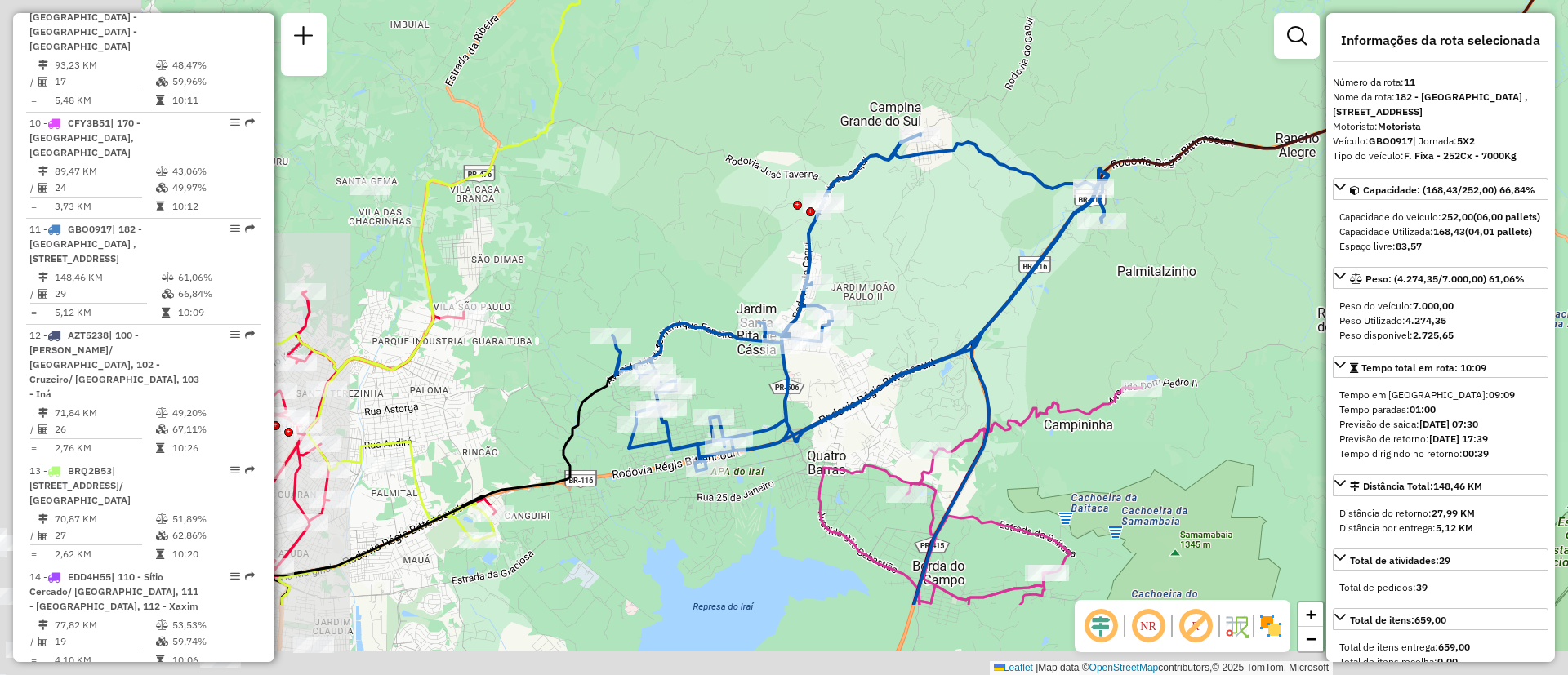
drag, startPoint x: 696, startPoint y: 431, endPoint x: 887, endPoint y: 294, distance: 235.1
click at [887, 294] on div "Janela de atendimento Grade de atendimento Capacidade Transportadoras Veículos …" at bounding box center [784, 337] width 1568 height 675
